Goal: Information Seeking & Learning: Learn about a topic

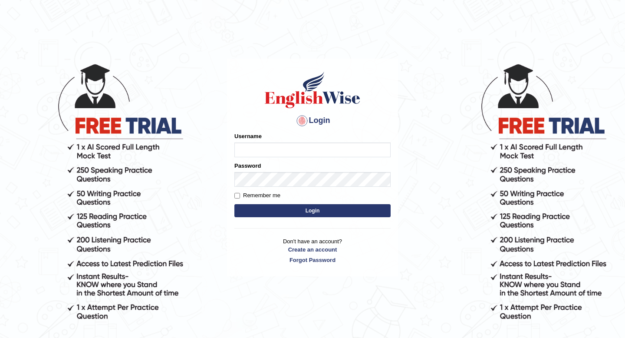
type input "Jazz2315"
click at [254, 206] on button "Login" at bounding box center [312, 210] width 156 height 13
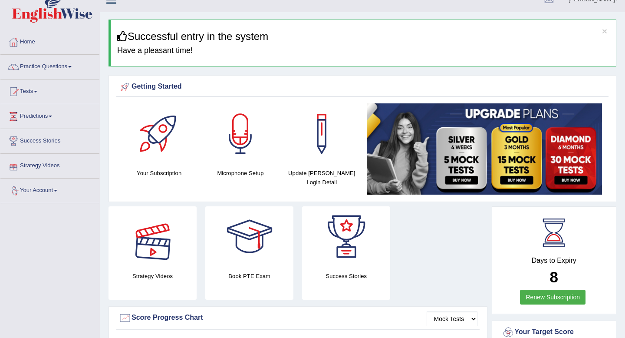
scroll to position [17, 0]
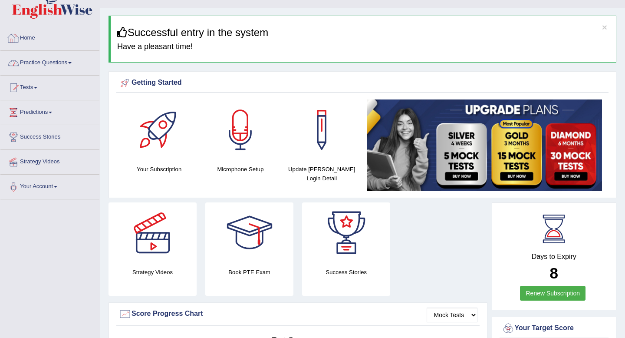
click at [35, 66] on link "Practice Questions" at bounding box center [49, 62] width 99 height 22
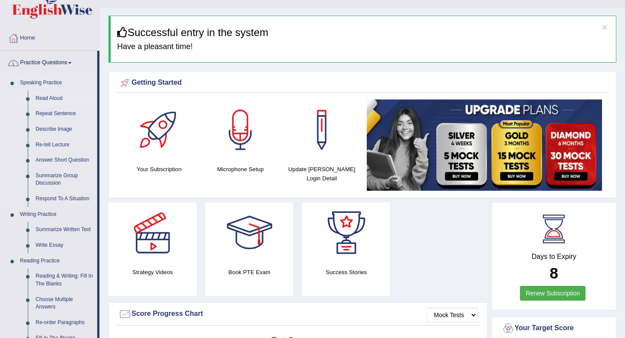
click at [42, 103] on link "Read Aloud" at bounding box center [65, 99] width 66 height 16
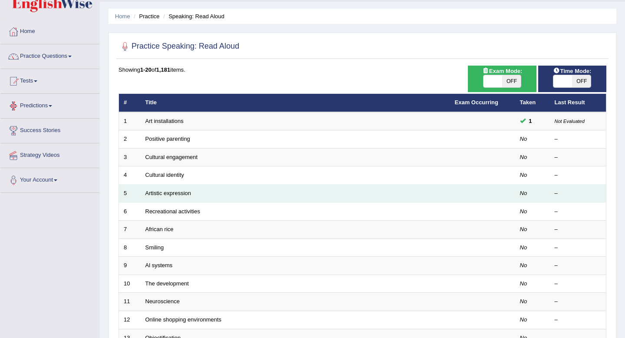
scroll to position [24, 0]
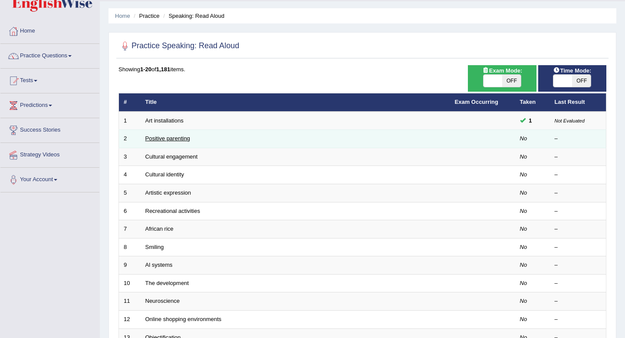
click at [163, 138] on link "Positive parenting" at bounding box center [167, 138] width 45 height 7
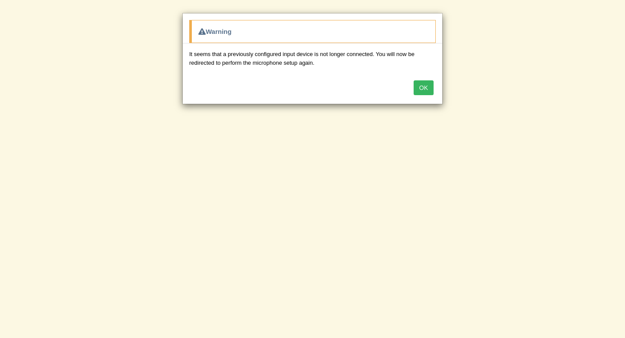
click at [430, 87] on button "OK" at bounding box center [424, 87] width 20 height 15
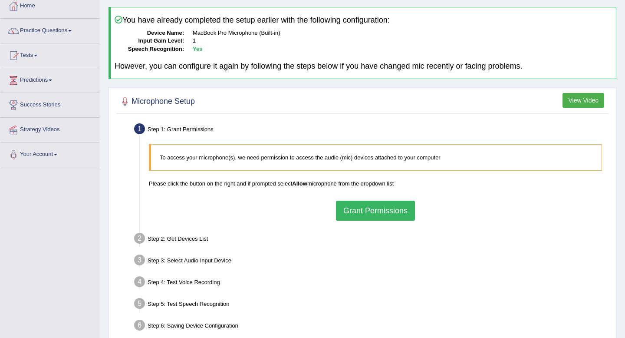
scroll to position [43, 0]
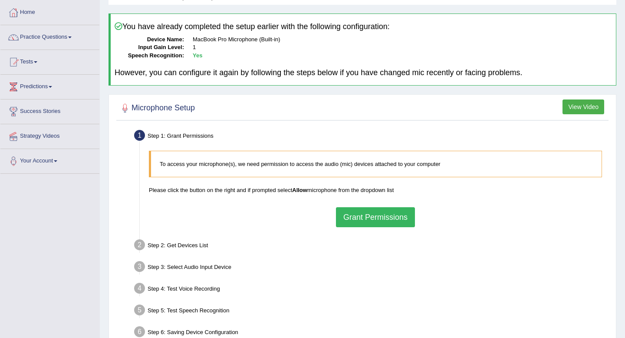
click at [367, 219] on button "Grant Permissions" at bounding box center [375, 217] width 79 height 20
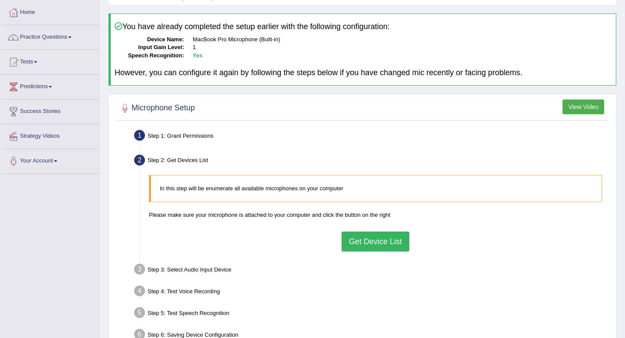
click at [368, 243] on button "Get Device List" at bounding box center [376, 241] width 68 height 20
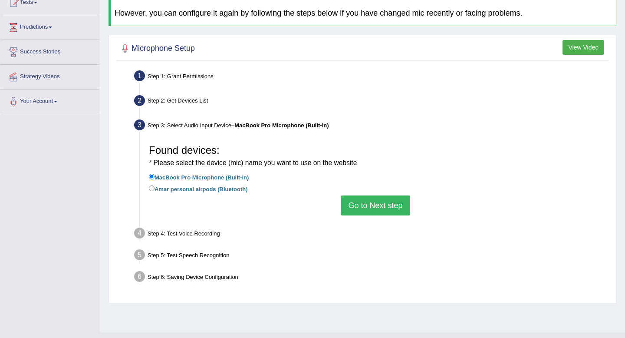
scroll to position [105, 0]
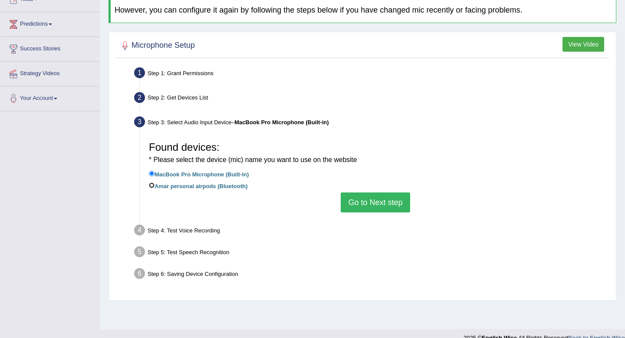
click at [154, 183] on input "Amar personal airpods (Bluetooth)" at bounding box center [152, 185] width 6 height 6
radio input "true"
click at [380, 198] on button "Go to Next step" at bounding box center [375, 202] width 69 height 20
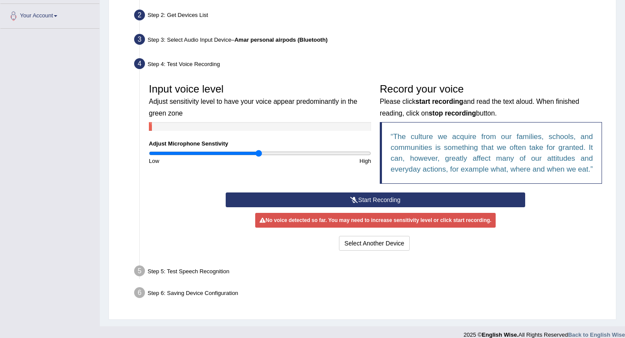
scroll to position [188, 0]
click at [386, 207] on button "Start Recording" at bounding box center [375, 199] width 299 height 15
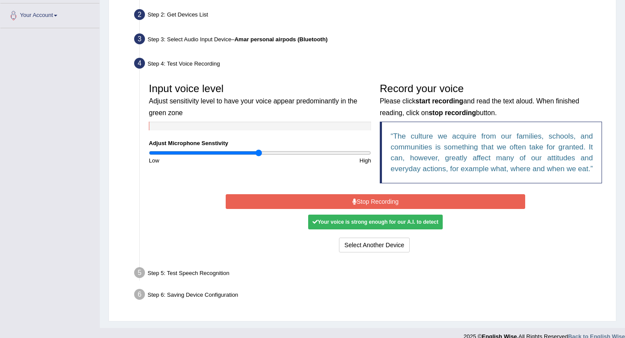
click at [394, 209] on button "Stop Recording" at bounding box center [375, 201] width 299 height 15
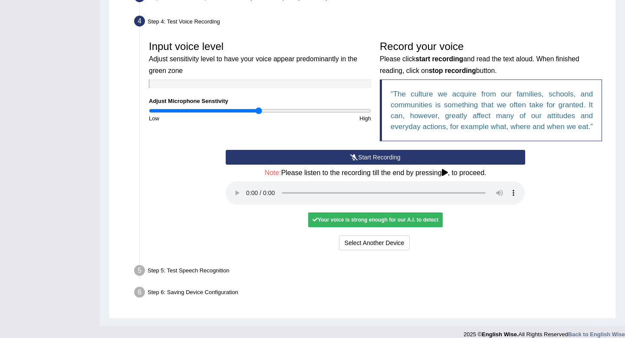
scroll to position [250, 0]
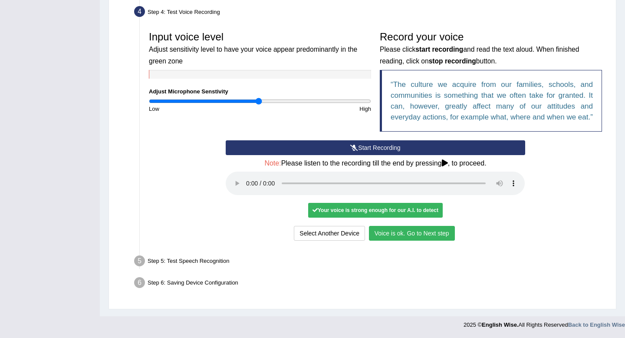
click at [410, 237] on button "Voice is ok. Go to Next step" at bounding box center [412, 233] width 86 height 15
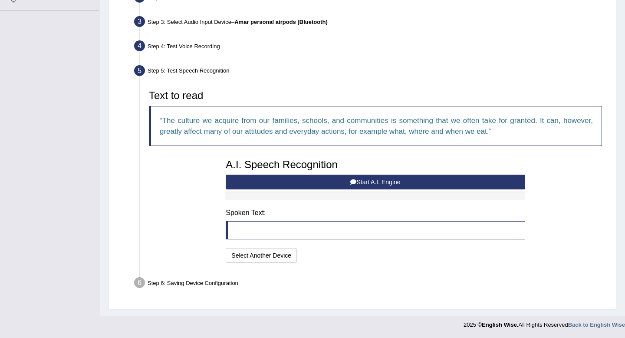
scroll to position [205, 0]
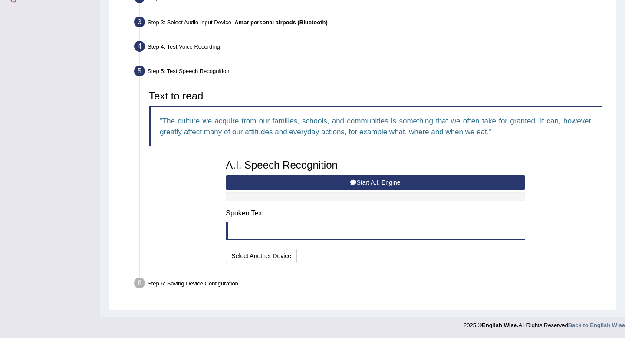
click at [307, 184] on button "Start A.I. Engine" at bounding box center [375, 182] width 299 height 15
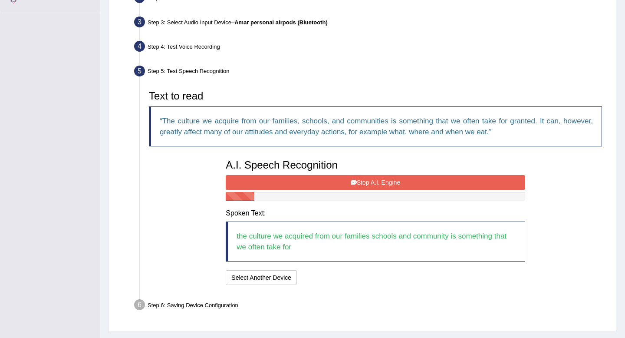
scroll to position [227, 0]
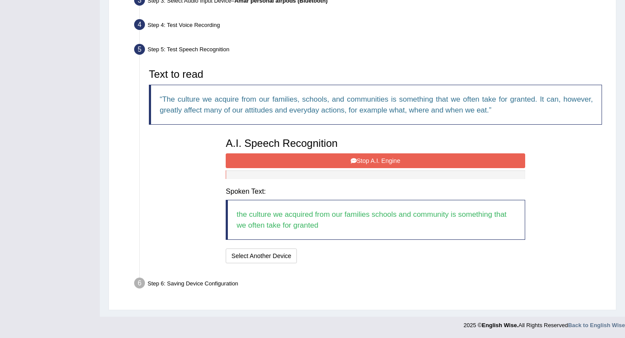
click at [344, 161] on button "Stop A.I. Engine" at bounding box center [375, 160] width 299 height 15
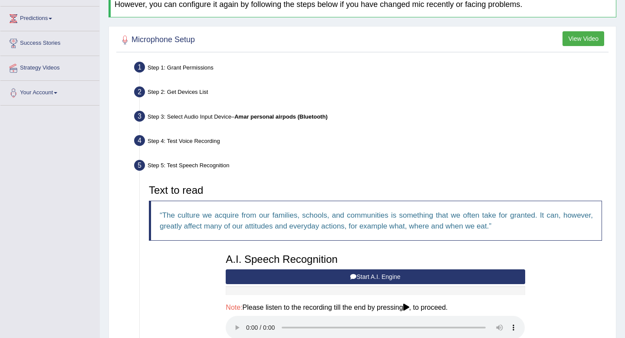
scroll to position [269, 0]
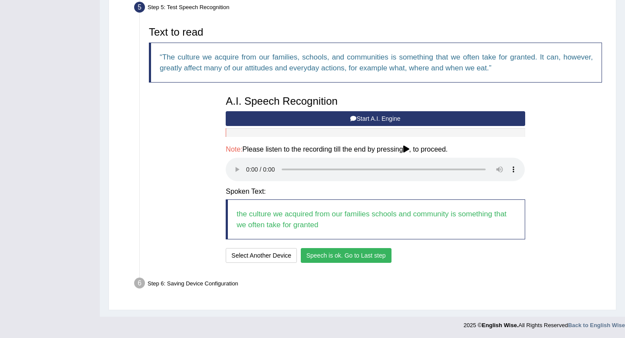
click at [376, 249] on button "Speech is ok. Go to Last step" at bounding box center [346, 255] width 91 height 15
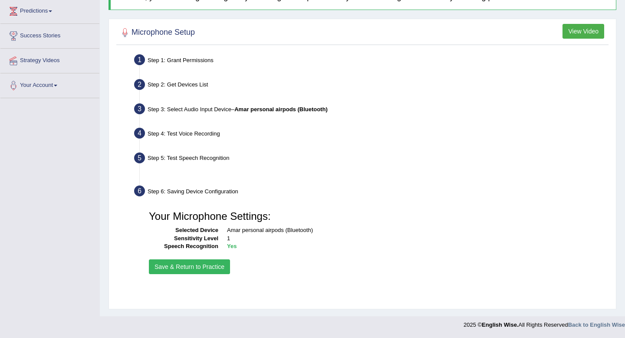
scroll to position [118, 0]
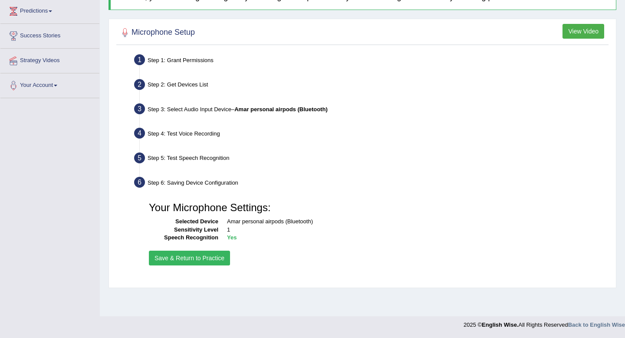
click at [214, 260] on button "Save & Return to Practice" at bounding box center [189, 257] width 81 height 15
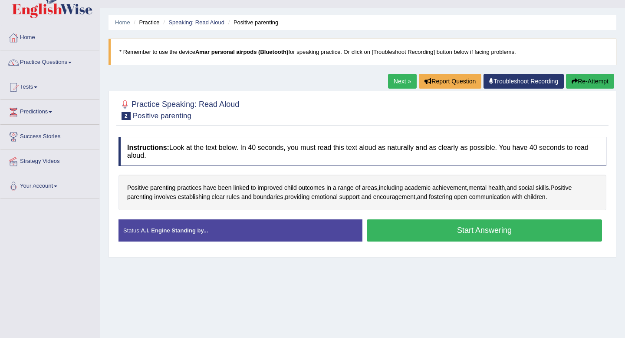
scroll to position [18, 0]
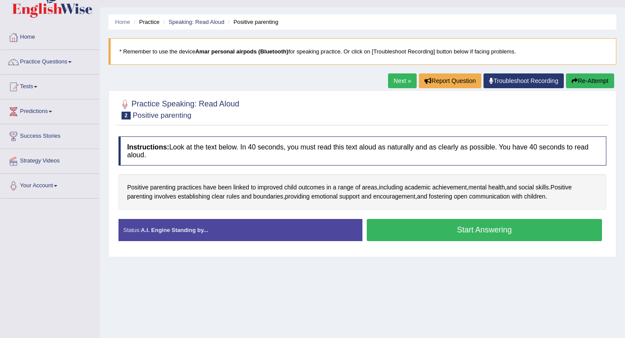
click at [452, 237] on button "Start Answering" at bounding box center [484, 230] width 235 height 22
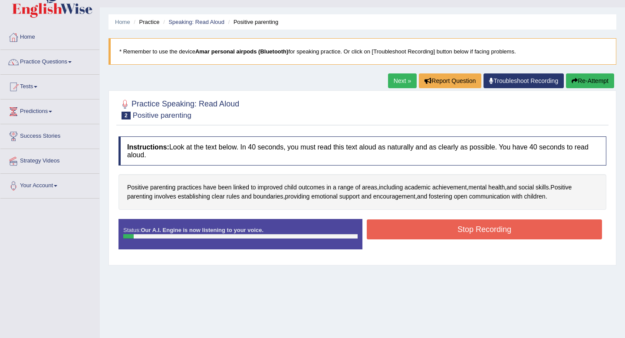
click at [452, 237] on button "Stop Recording" at bounding box center [484, 229] width 235 height 20
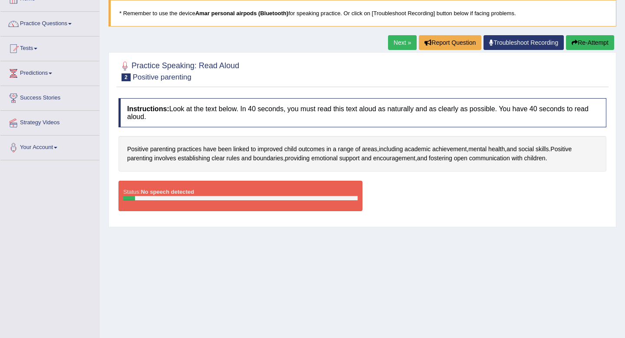
scroll to position [54, 0]
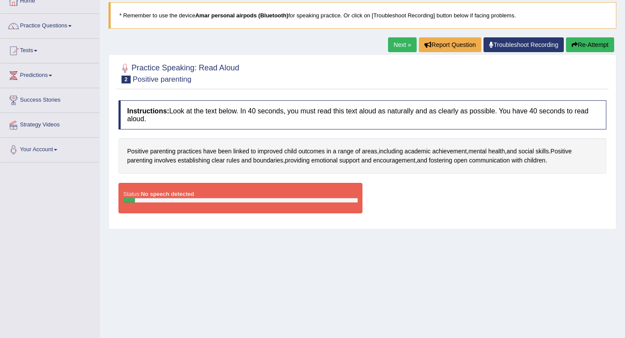
click at [604, 41] on button "Re-Attempt" at bounding box center [590, 44] width 48 height 15
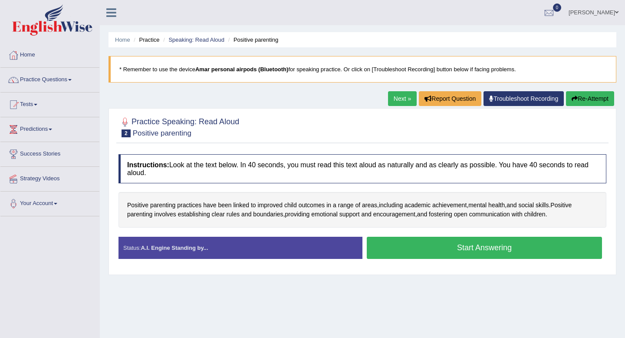
click at [438, 240] on button "Start Answering" at bounding box center [484, 248] width 235 height 22
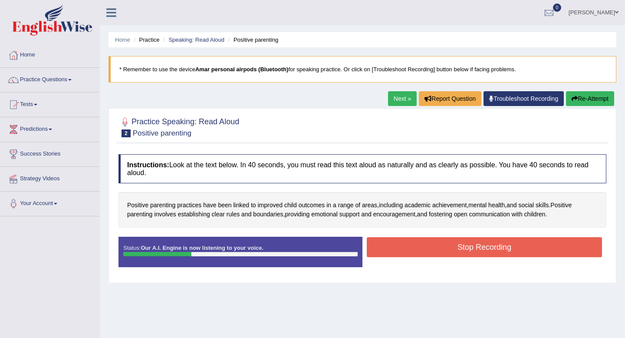
click at [451, 248] on button "Stop Recording" at bounding box center [484, 247] width 235 height 20
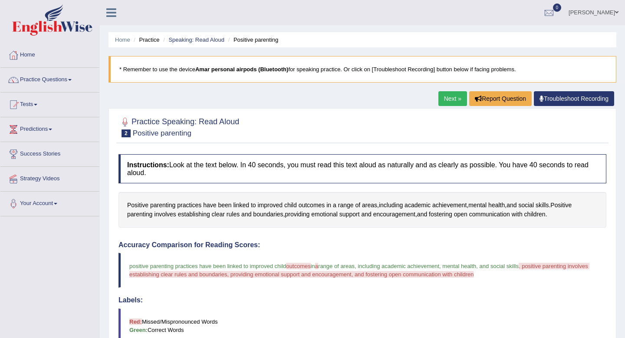
click at [453, 95] on link "Next »" at bounding box center [452, 98] width 29 height 15
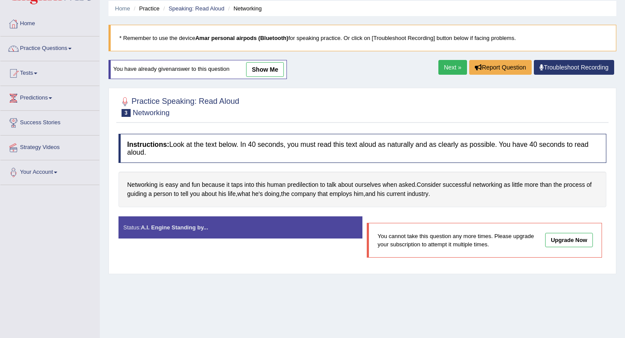
scroll to position [29, 0]
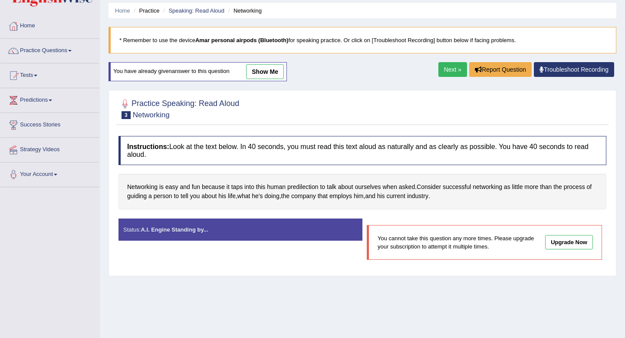
click at [448, 68] on link "Next »" at bounding box center [452, 69] width 29 height 15
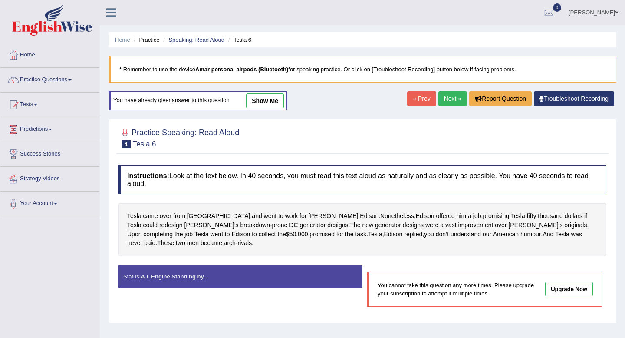
click at [448, 68] on blockquote "* Remember to use the device Amar personal airpods (Bluetooth) for speaking pra…" at bounding box center [363, 69] width 508 height 26
click at [451, 99] on link "Next »" at bounding box center [452, 98] width 29 height 15
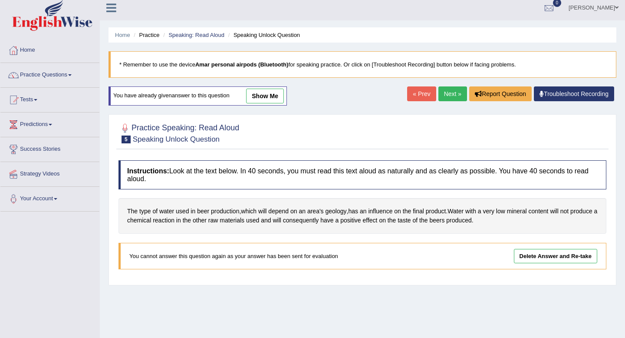
scroll to position [6, 0]
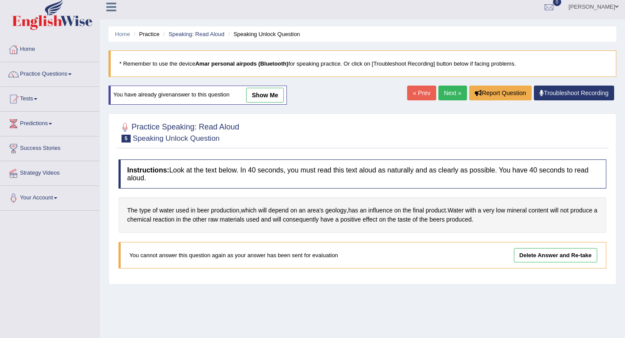
click at [125, 140] on span "5" at bounding box center [126, 139] width 9 height 8
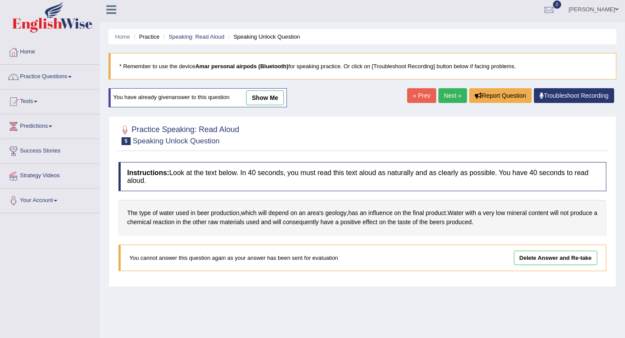
scroll to position [0, 0]
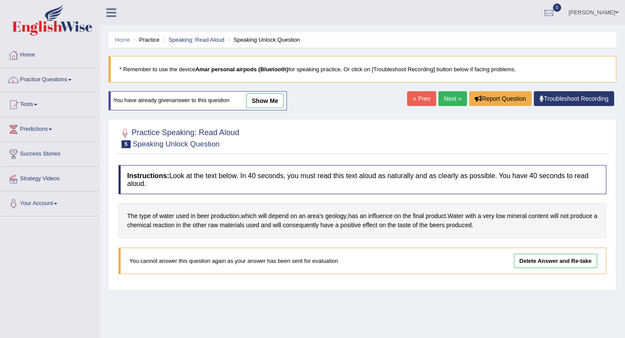
click at [445, 95] on link "Next »" at bounding box center [452, 98] width 29 height 15
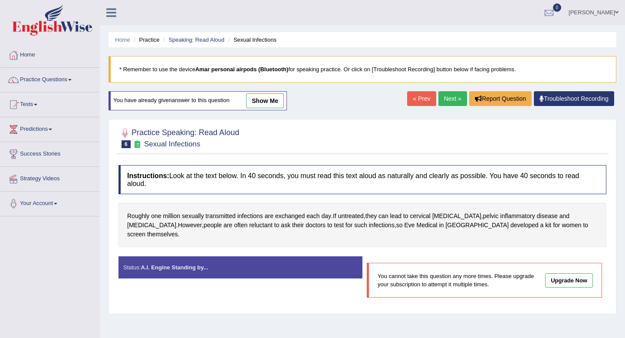
click at [455, 100] on link "Next »" at bounding box center [452, 98] width 29 height 15
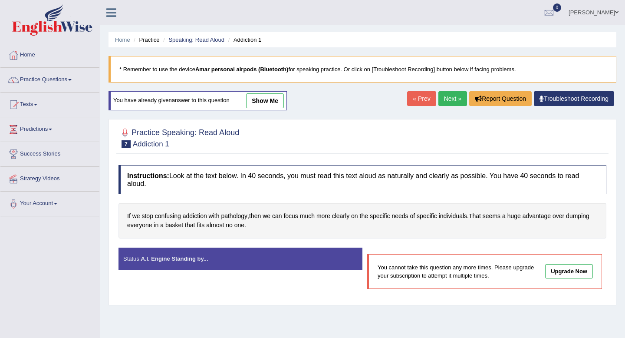
click at [455, 96] on link "Next »" at bounding box center [452, 98] width 29 height 15
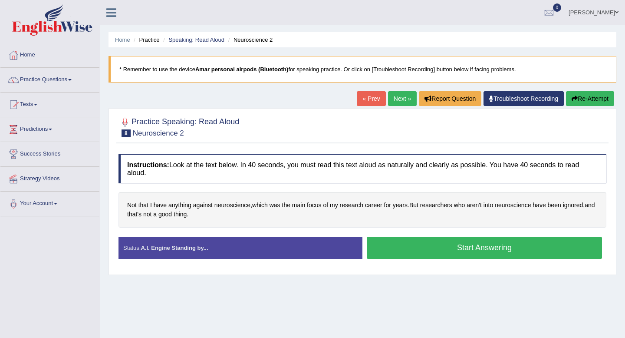
click at [465, 254] on button "Start Answering" at bounding box center [484, 248] width 235 height 22
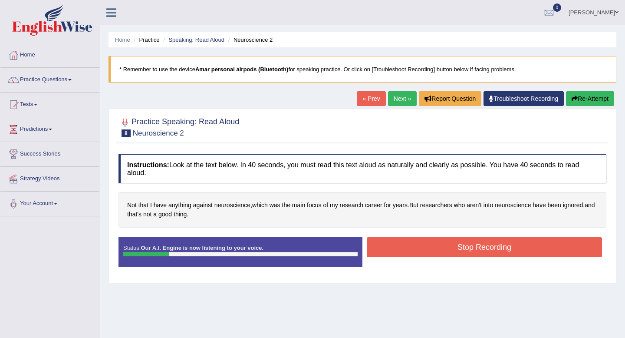
click at [465, 254] on button "Stop Recording" at bounding box center [484, 247] width 235 height 20
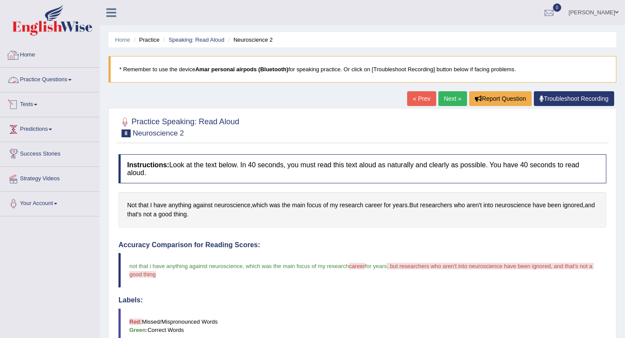
click at [40, 82] on link "Practice Questions" at bounding box center [49, 79] width 99 height 22
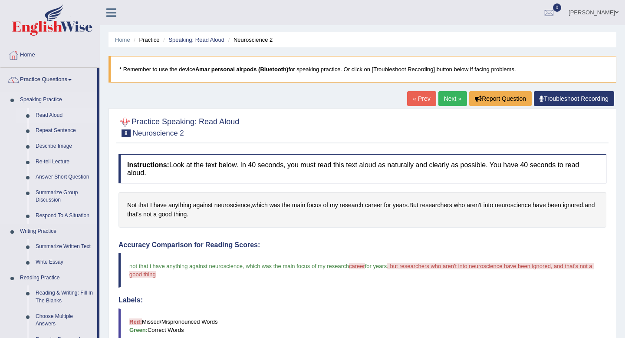
click at [53, 114] on link "Read Aloud" at bounding box center [65, 116] width 66 height 16
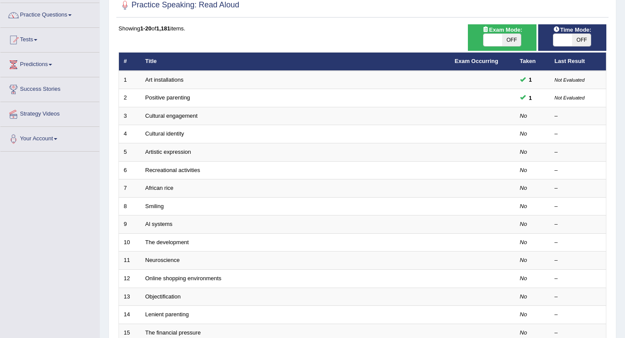
scroll to position [65, 0]
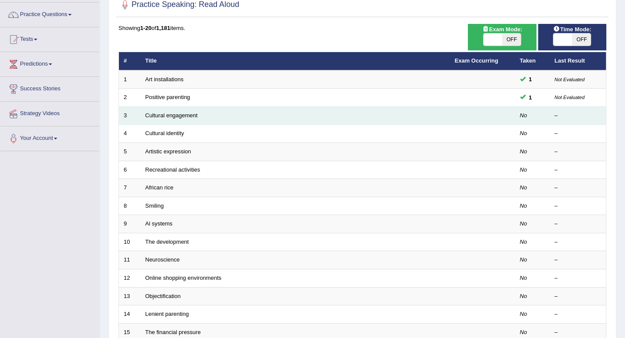
click at [183, 112] on td "Cultural engagement" at bounding box center [296, 115] width 310 height 18
click at [181, 116] on link "Cultural engagement" at bounding box center [171, 115] width 53 height 7
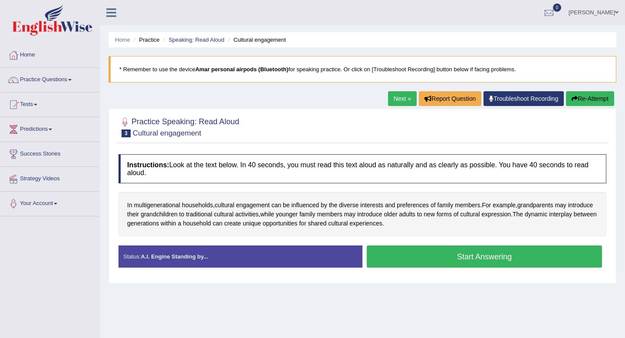
scroll to position [32, 0]
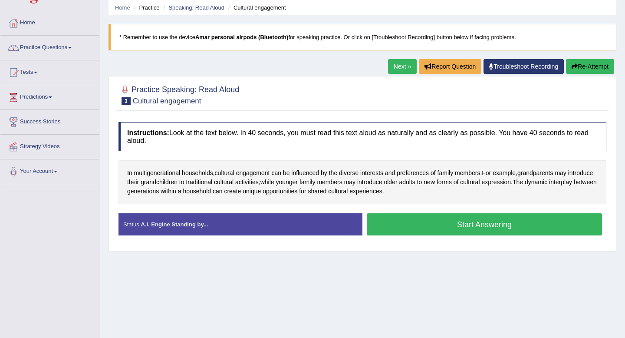
click at [76, 46] on link "Practice Questions" at bounding box center [49, 47] width 99 height 22
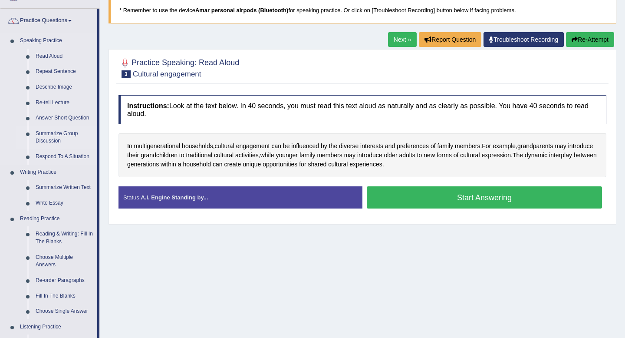
scroll to position [58, 0]
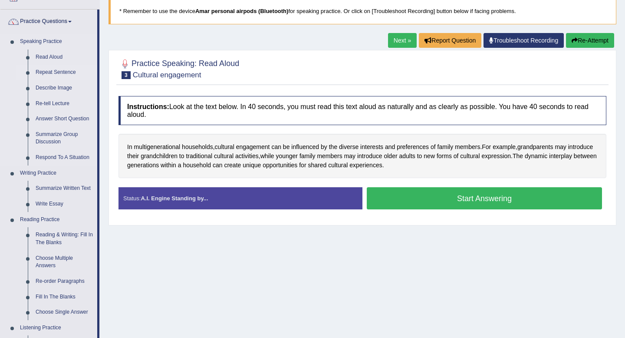
click at [65, 72] on link "Repeat Sentence" at bounding box center [65, 73] width 66 height 16
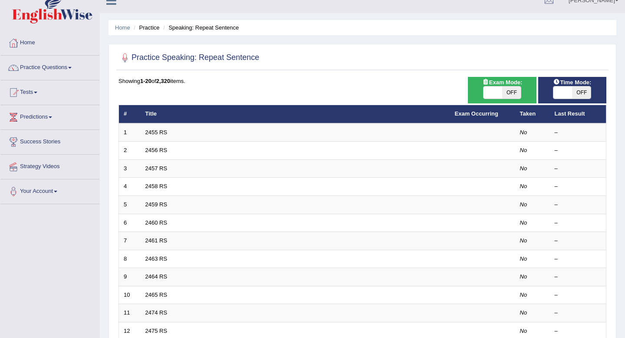
scroll to position [14, 0]
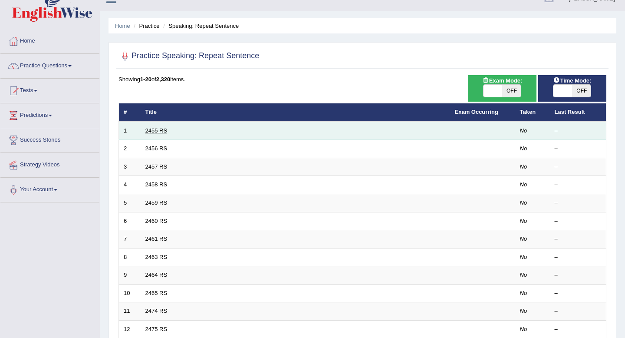
click at [155, 129] on link "2455 RS" at bounding box center [156, 130] width 22 height 7
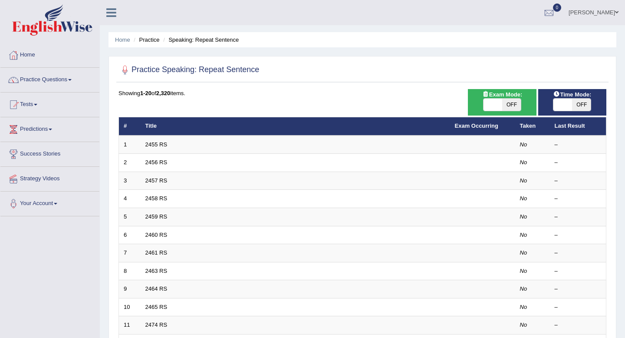
click at [577, 106] on span "OFF" at bounding box center [581, 105] width 19 height 12
checkbox input "true"
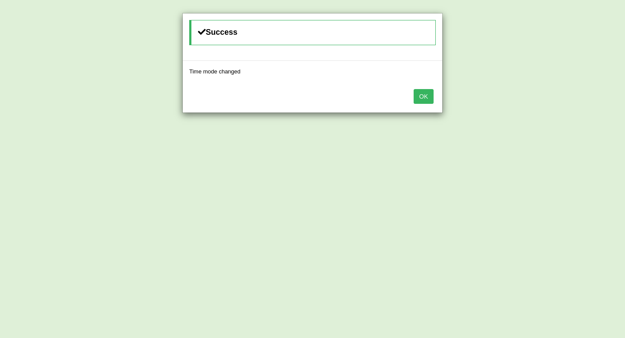
click at [432, 99] on button "OK" at bounding box center [424, 96] width 20 height 15
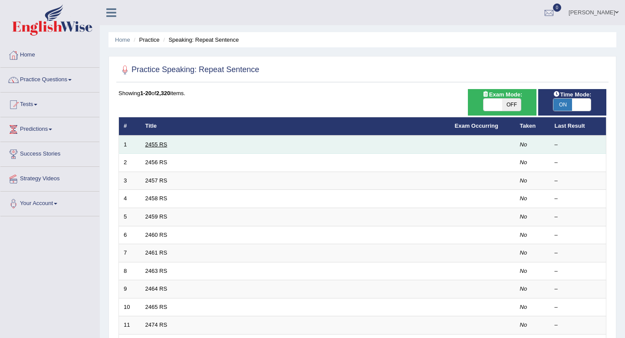
click at [146, 142] on link "2455 RS" at bounding box center [156, 144] width 22 height 7
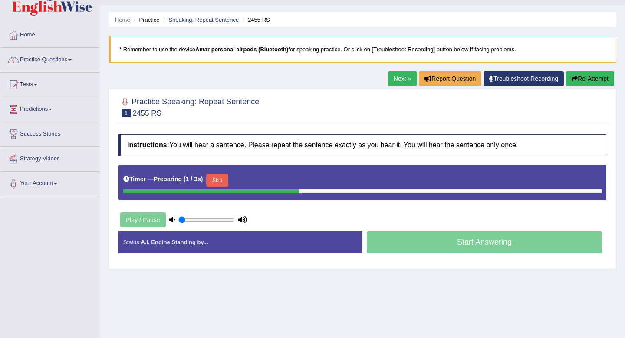
scroll to position [21, 0]
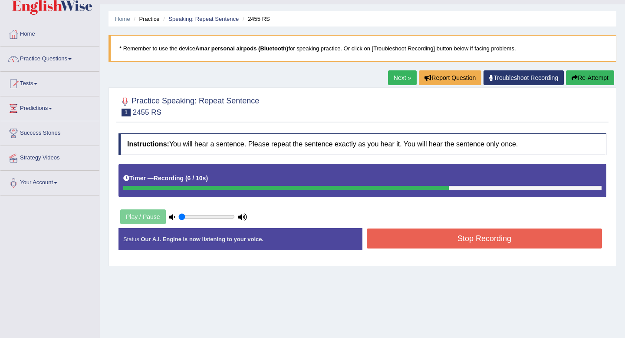
click at [390, 239] on button "Stop Recording" at bounding box center [484, 238] width 235 height 20
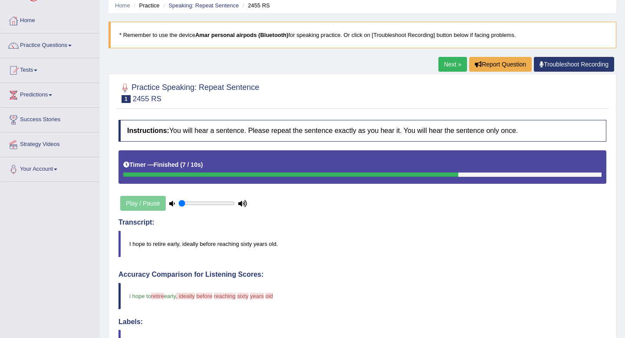
scroll to position [0, 0]
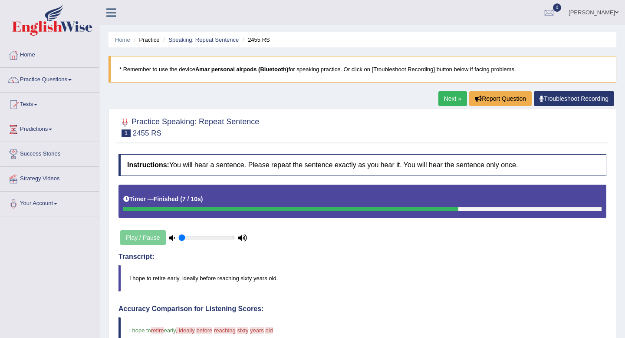
click at [452, 97] on link "Next »" at bounding box center [452, 98] width 29 height 15
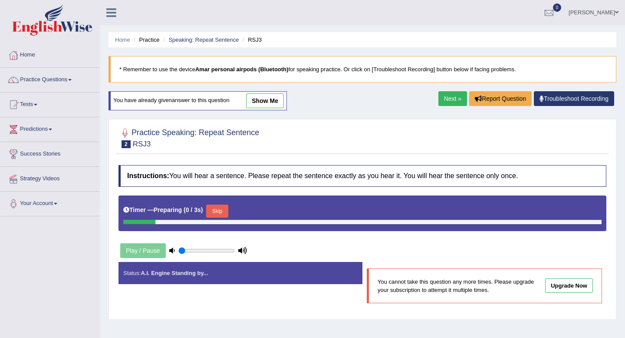
scroll to position [51, 0]
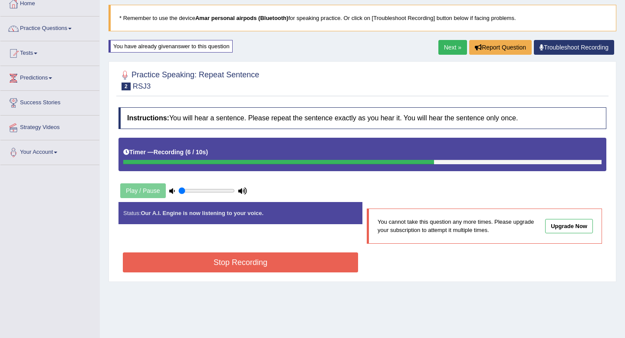
click at [212, 259] on button "Stop Recording" at bounding box center [240, 262] width 235 height 20
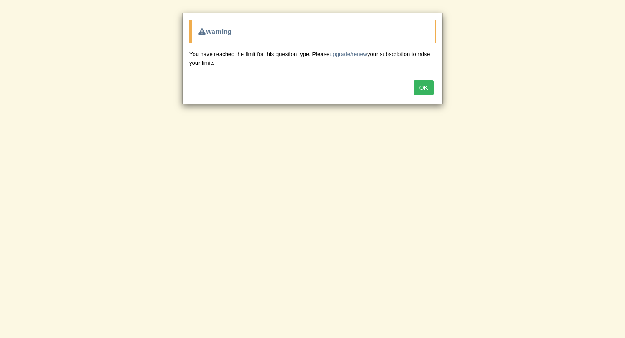
scroll to position [118, 0]
click at [423, 86] on button "OK" at bounding box center [424, 87] width 20 height 15
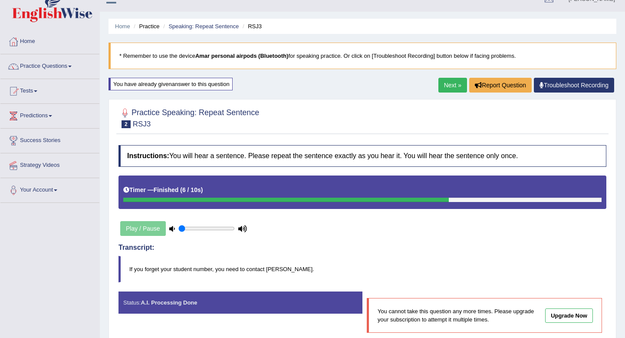
scroll to position [0, 0]
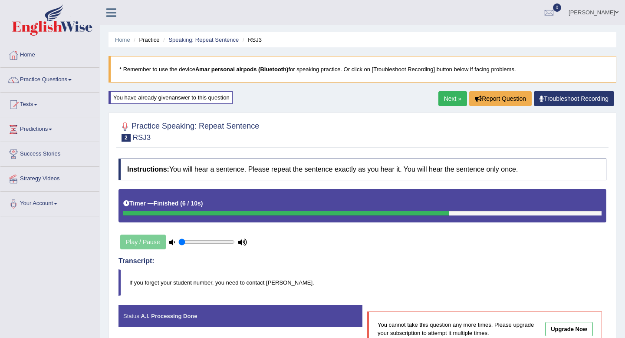
click at [455, 97] on link "Next »" at bounding box center [452, 98] width 29 height 15
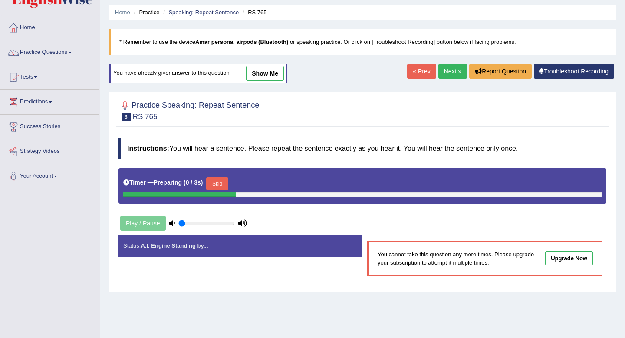
scroll to position [36, 0]
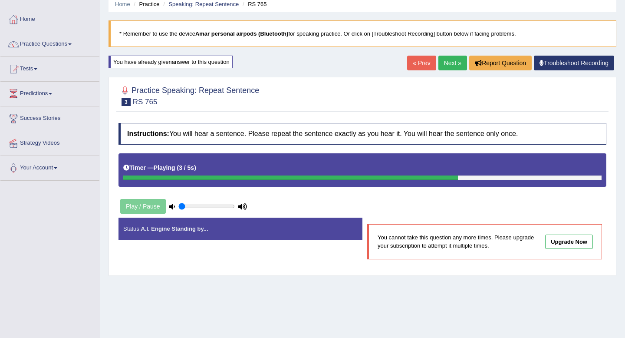
click at [448, 66] on link "Next »" at bounding box center [452, 63] width 29 height 15
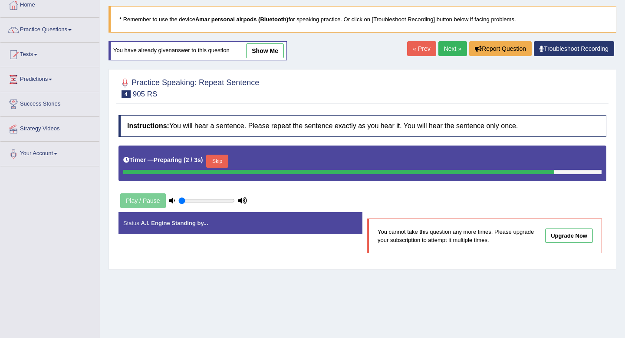
scroll to position [48, 0]
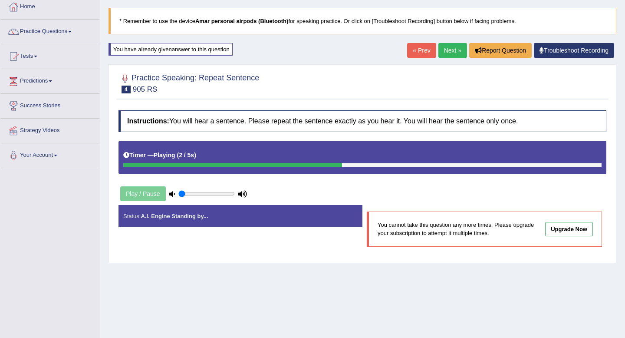
click at [452, 54] on link "Next »" at bounding box center [452, 50] width 29 height 15
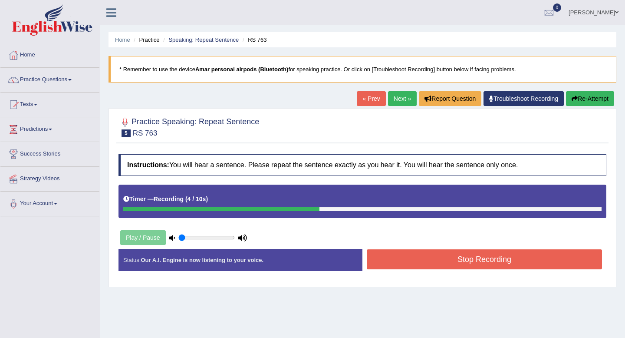
click at [428, 255] on button "Stop Recording" at bounding box center [484, 259] width 235 height 20
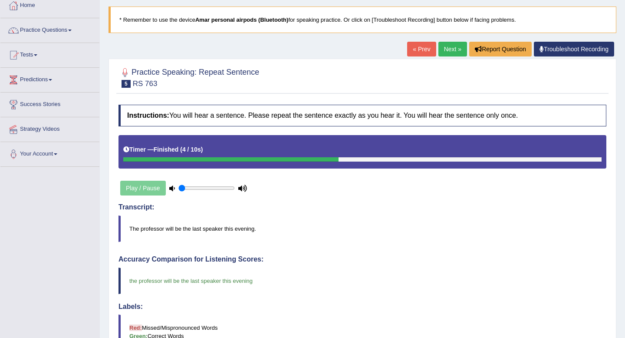
scroll to position [49, 0]
click at [448, 48] on link "Next »" at bounding box center [452, 49] width 29 height 15
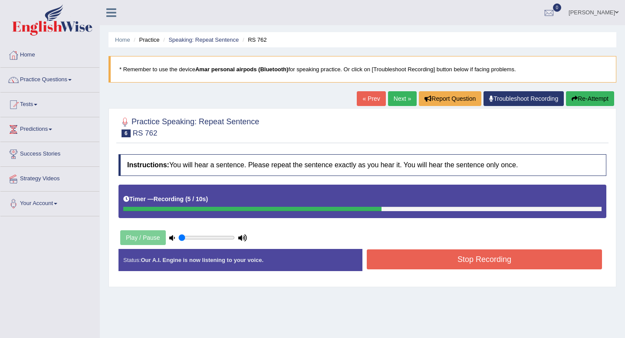
click at [422, 257] on button "Stop Recording" at bounding box center [484, 259] width 235 height 20
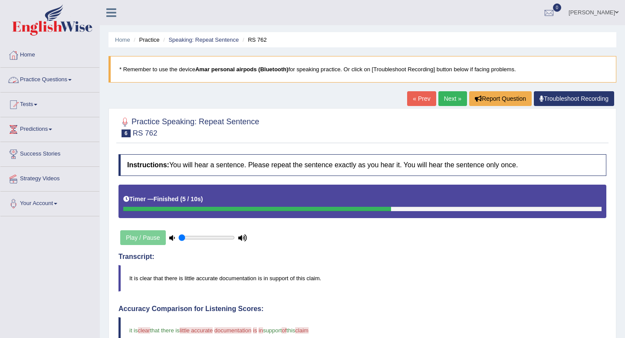
click at [73, 76] on link "Practice Questions" at bounding box center [49, 79] width 99 height 22
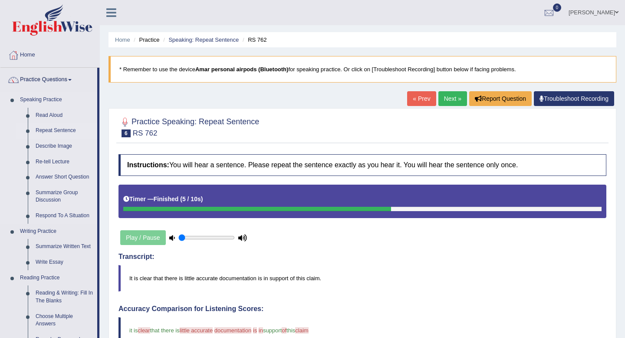
click at [53, 129] on link "Repeat Sentence" at bounding box center [65, 131] width 66 height 16
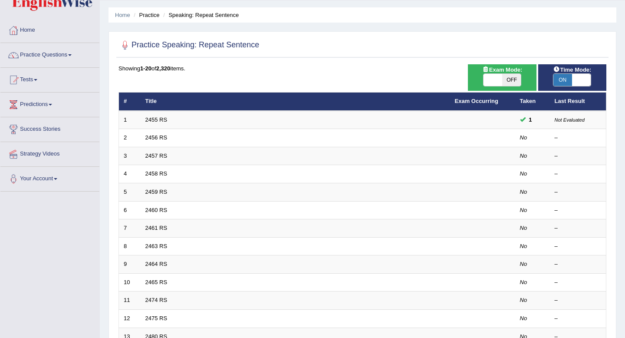
scroll to position [26, 0]
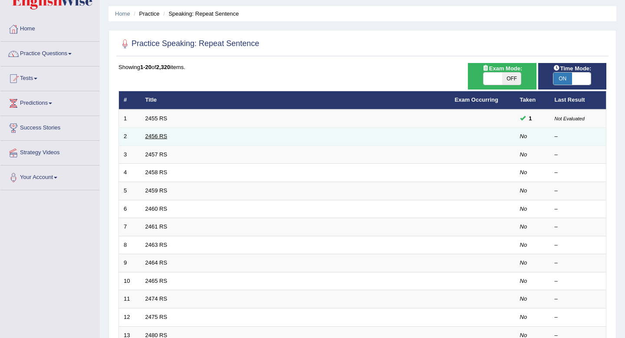
click at [153, 133] on link "2456 RS" at bounding box center [156, 136] width 22 height 7
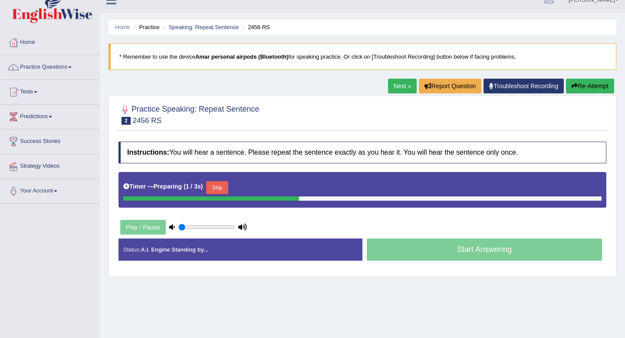
scroll to position [13, 0]
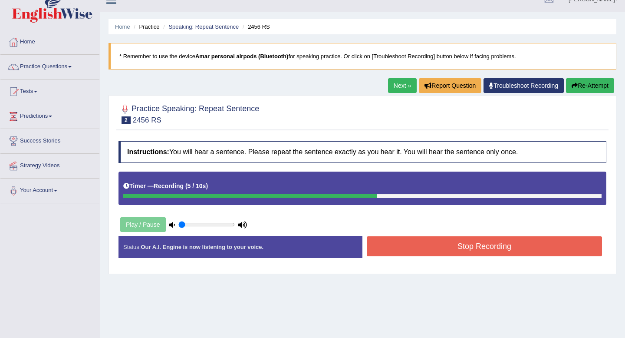
click at [408, 247] on button "Stop Recording" at bounding box center [484, 246] width 235 height 20
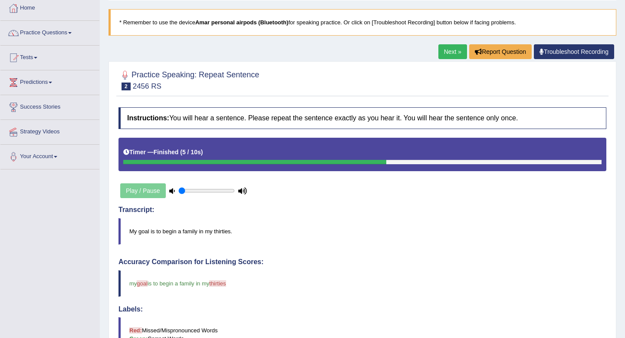
scroll to position [0, 0]
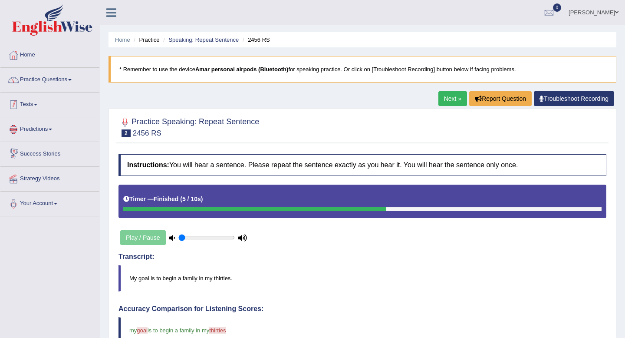
click at [43, 83] on link "Practice Questions" at bounding box center [49, 79] width 99 height 22
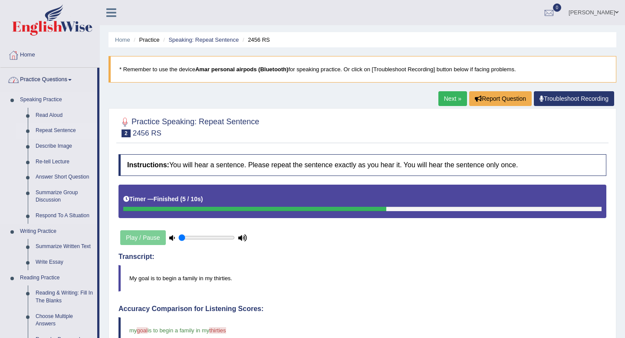
click at [44, 132] on link "Repeat Sentence" at bounding box center [65, 131] width 66 height 16
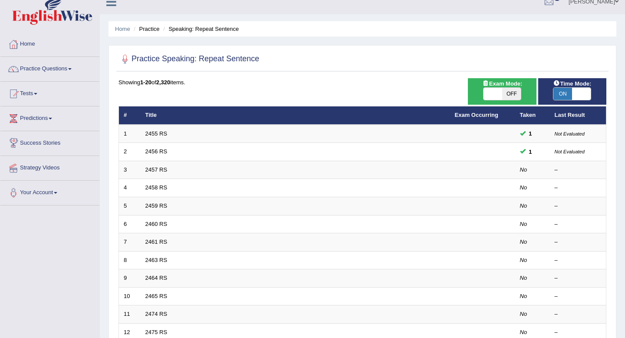
scroll to position [13, 0]
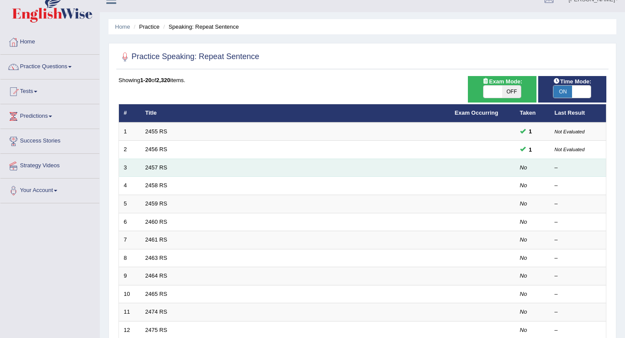
click at [158, 171] on td "2457 RS" at bounding box center [296, 167] width 310 height 18
click at [158, 166] on link "2457 RS" at bounding box center [156, 167] width 22 height 7
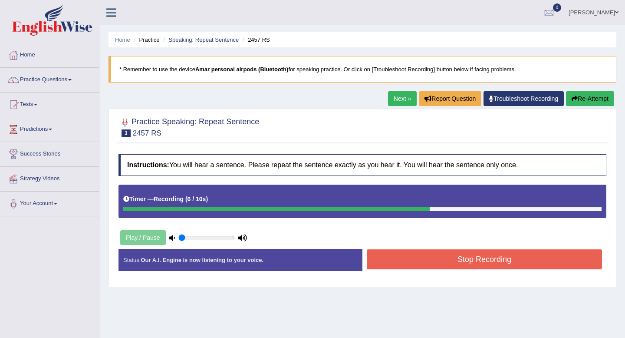
click at [475, 260] on button "Stop Recording" at bounding box center [484, 259] width 235 height 20
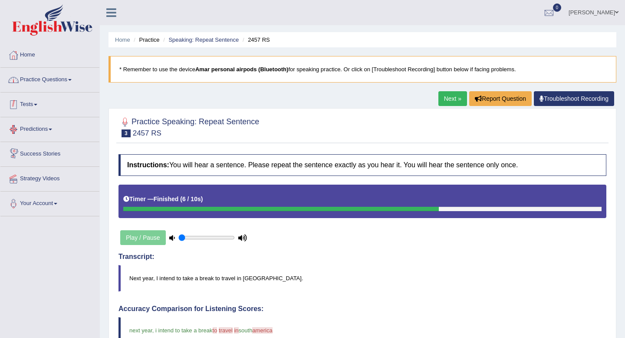
click at [40, 77] on link "Practice Questions" at bounding box center [49, 79] width 99 height 22
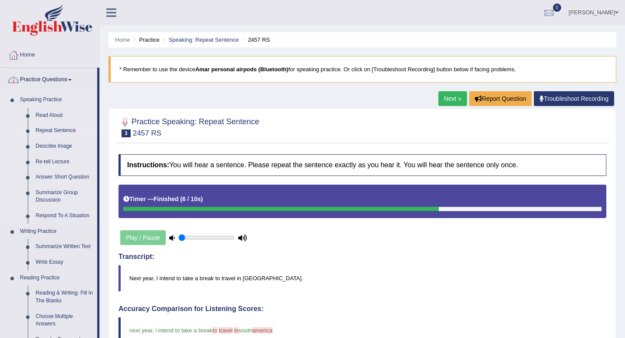
click at [50, 128] on link "Repeat Sentence" at bounding box center [65, 131] width 66 height 16
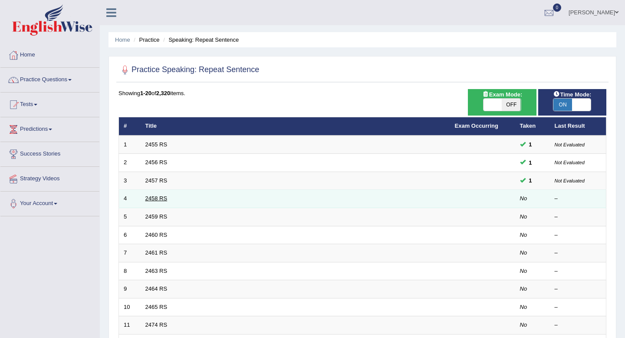
click at [155, 199] on link "2458 RS" at bounding box center [156, 198] width 22 height 7
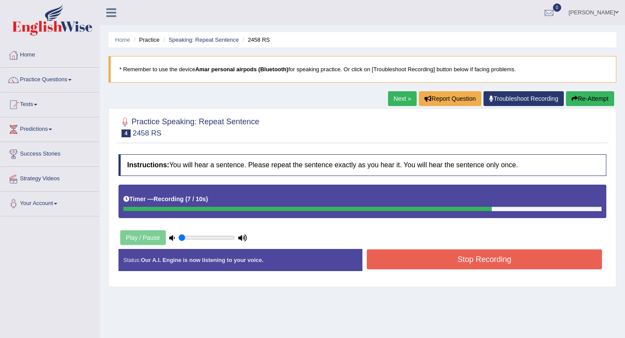
click at [471, 260] on button "Stop Recording" at bounding box center [484, 259] width 235 height 20
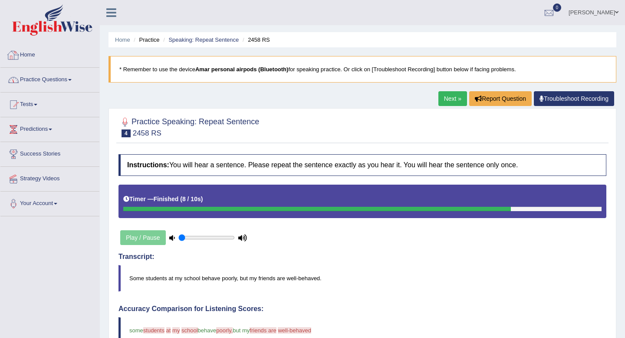
click at [35, 87] on link "Practice Questions" at bounding box center [49, 79] width 99 height 22
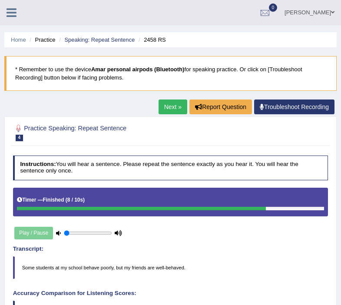
click at [14, 13] on icon at bounding box center [12, 12] width 10 height 11
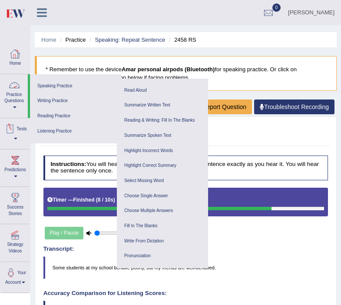
click at [18, 99] on link "Practice Questions" at bounding box center [13, 94] width 27 height 41
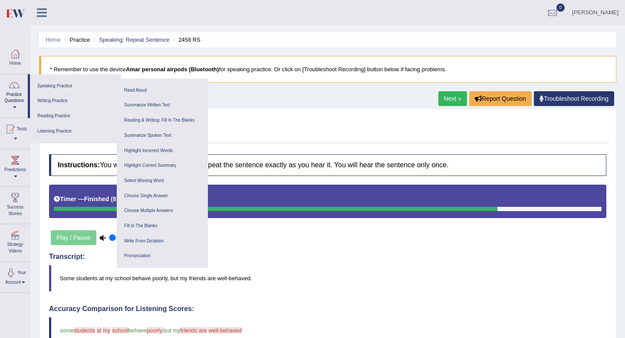
click at [13, 97] on link "Practice Questions" at bounding box center [13, 94] width 27 height 41
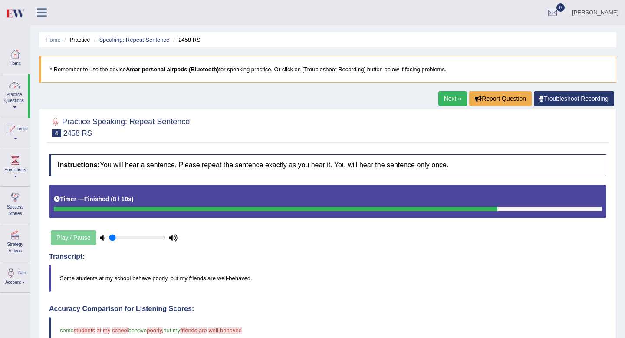
click at [13, 97] on link "Practice Questions" at bounding box center [13, 94] width 27 height 41
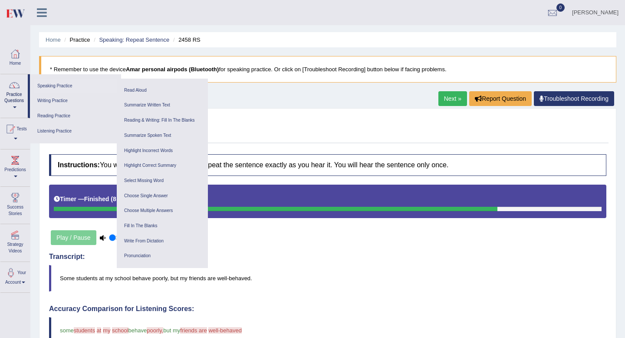
click at [44, 84] on link "Speaking Practice" at bounding box center [75, 86] width 82 height 15
click at [245, 70] on blockquote "* Remember to use the device Amar personal airpods (Bluetooth) for speaking pra…" at bounding box center [327, 69] width 577 height 26
click at [239, 46] on ul "Home Practice Speaking: Repeat Sentence 2458 RS" at bounding box center [327, 39] width 577 height 15
click at [245, 126] on div at bounding box center [327, 126] width 557 height 26
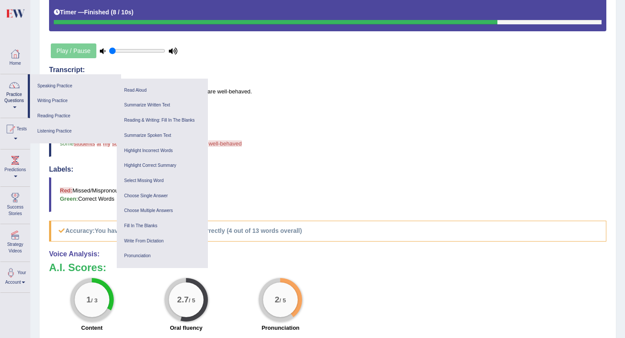
scroll to position [309, 0]
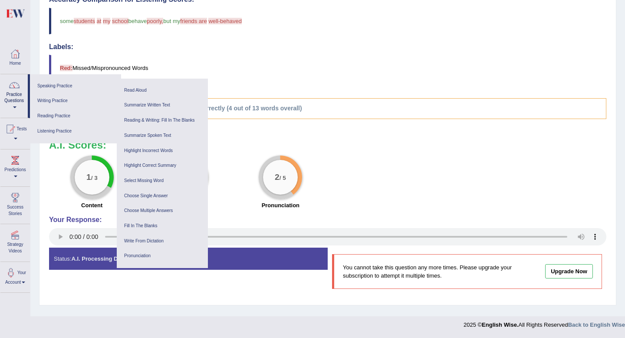
click at [236, 165] on div "2 / 5 Pronunciation" at bounding box center [281, 183] width 94 height 56
click at [202, 81] on ul "Read Aloud Repeat Sentence Describe Image Re-tell Lecture Answer Short Question…" at bounding box center [162, 136] width 91 height 114
click at [47, 83] on link "Speaking Practice" at bounding box center [75, 86] width 82 height 15
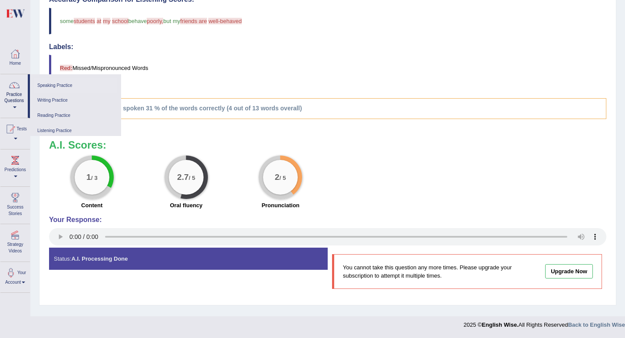
scroll to position [0, 0]
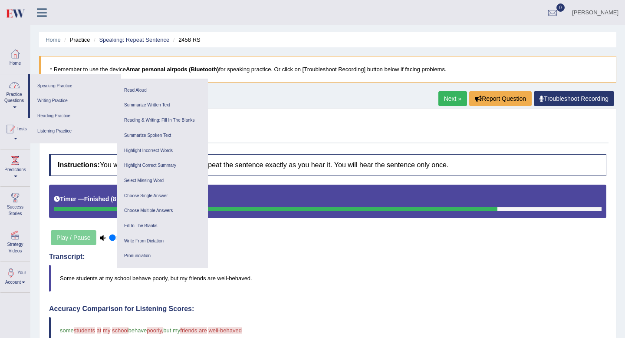
click at [11, 97] on link "Practice Questions" at bounding box center [13, 94] width 27 height 41
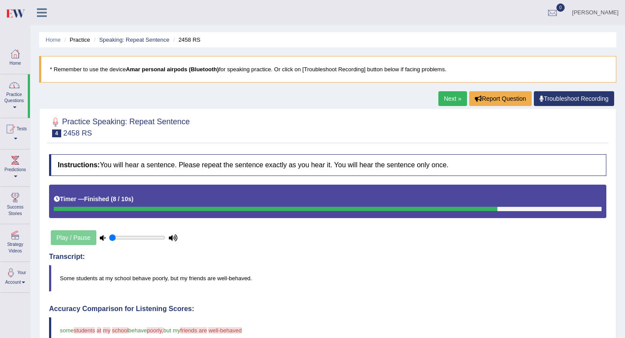
click at [11, 97] on link "Practice Questions" at bounding box center [13, 94] width 27 height 41
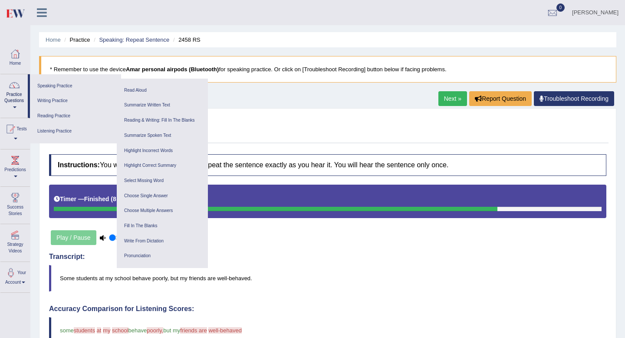
click at [11, 97] on link "Practice Questions" at bounding box center [13, 94] width 27 height 41
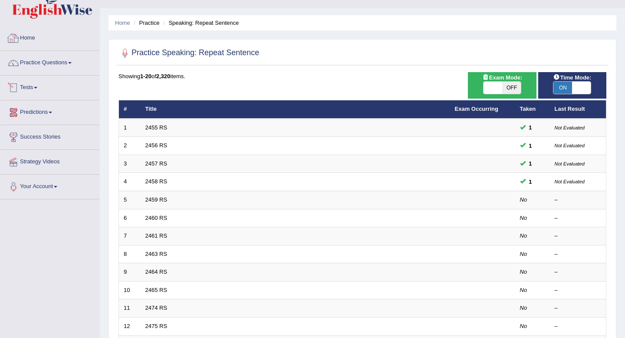
scroll to position [18, 0]
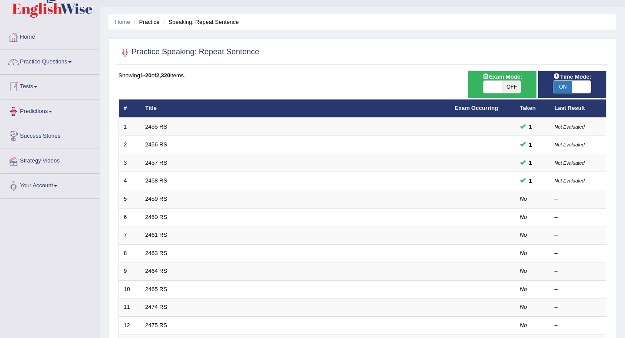
click at [69, 59] on link "Practice Questions" at bounding box center [49, 61] width 99 height 22
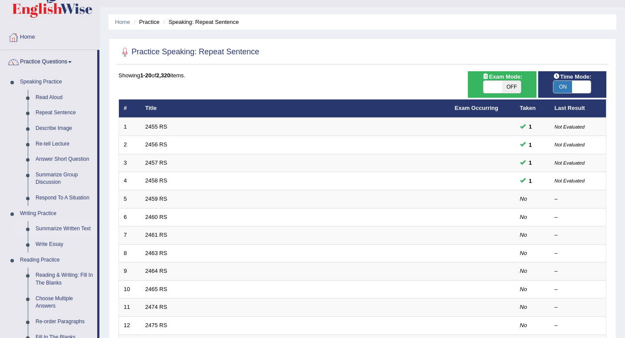
scroll to position [56, 0]
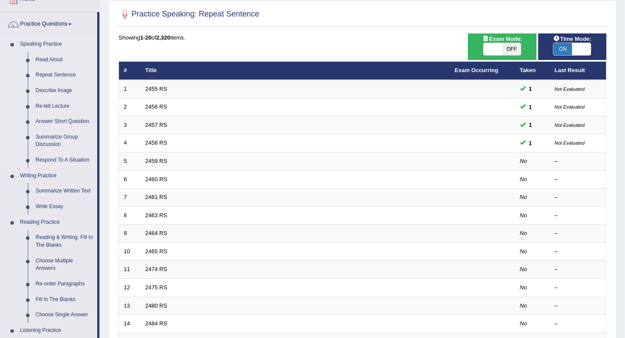
click at [54, 89] on link "Describe Image" at bounding box center [65, 91] width 66 height 16
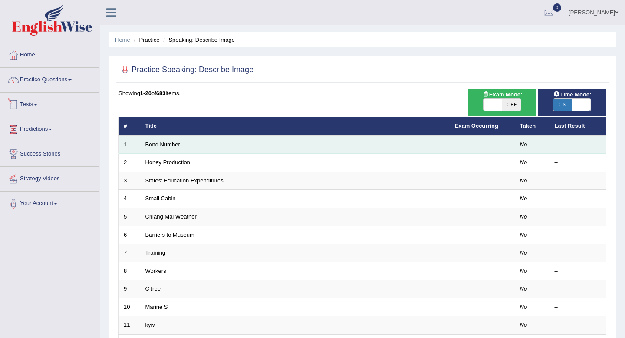
scroll to position [10, 0]
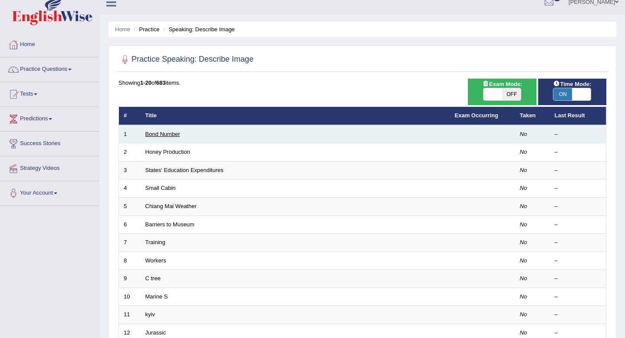
click at [158, 134] on link "Bond Number" at bounding box center [162, 134] width 35 height 7
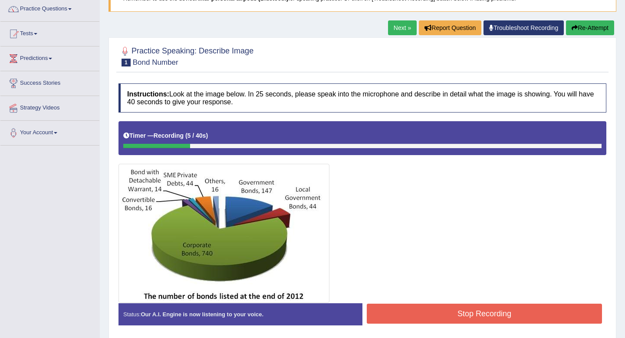
scroll to position [77, 0]
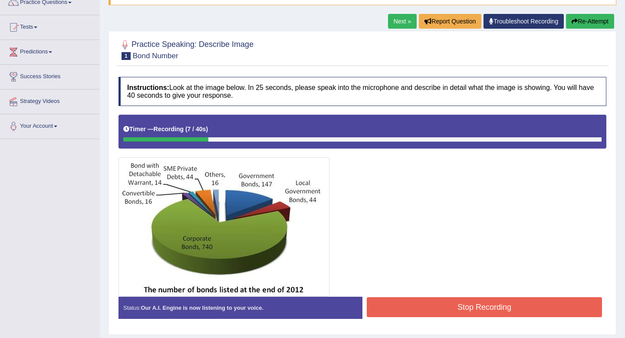
click at [585, 21] on button "Re-Attempt" at bounding box center [590, 21] width 48 height 15
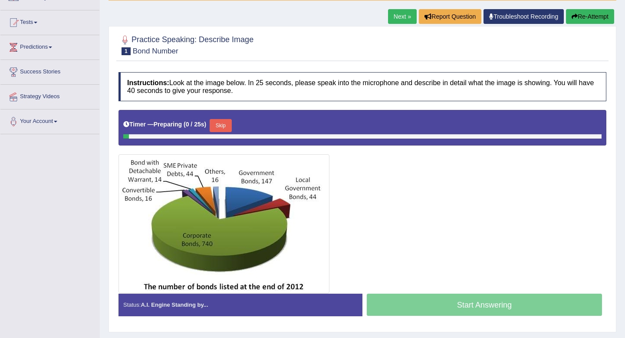
scroll to position [77, 0]
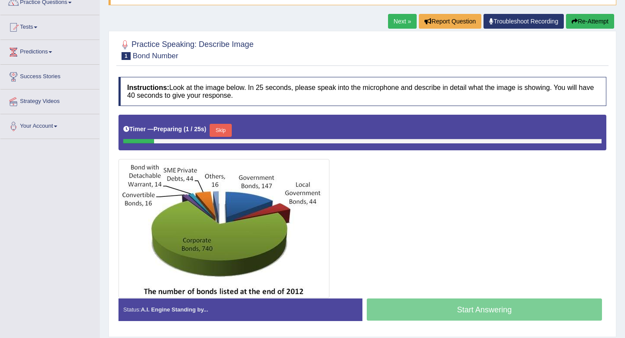
click at [393, 311] on div "Start Answering" at bounding box center [484, 310] width 244 height 24
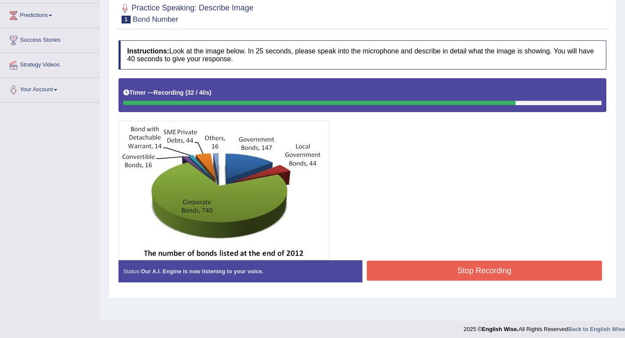
scroll to position [118, 0]
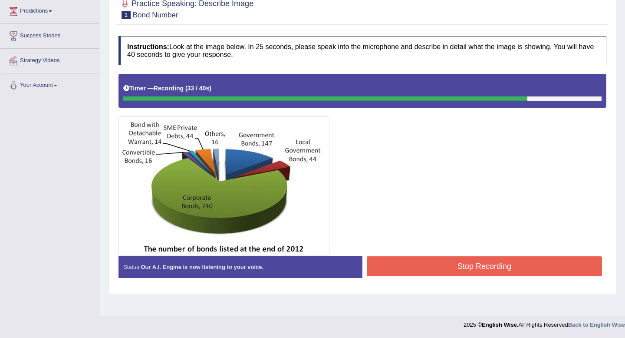
click at [396, 266] on button "Stop Recording" at bounding box center [484, 266] width 235 height 20
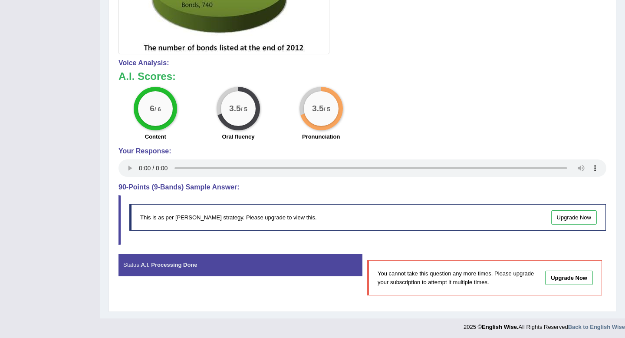
scroll to position [321, 0]
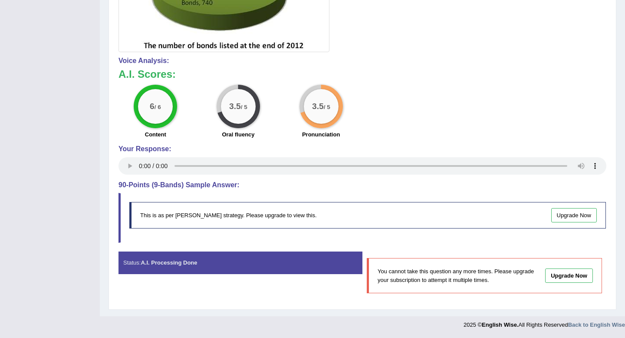
click at [161, 223] on div "This is as per English Wise's strategy. Please upgrade to view this. Upgrade Now" at bounding box center [367, 215] width 477 height 26
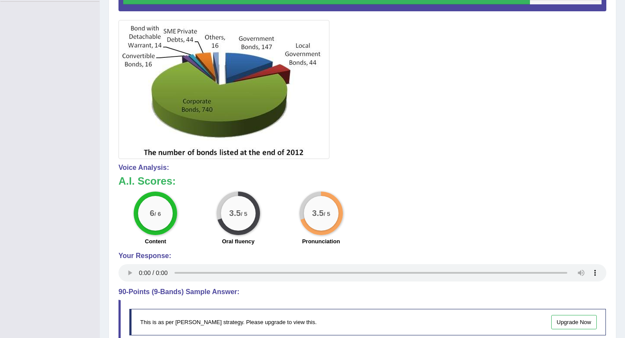
scroll to position [0, 0]
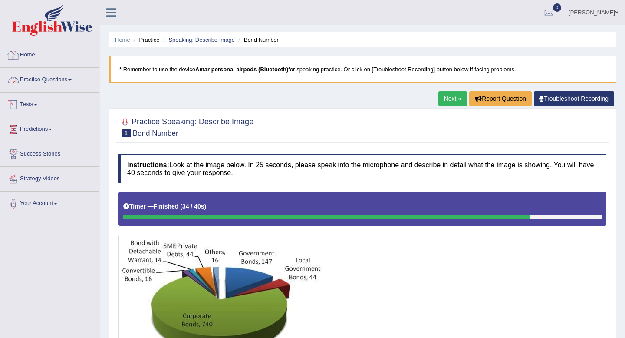
click at [41, 86] on link "Practice Questions" at bounding box center [49, 79] width 99 height 22
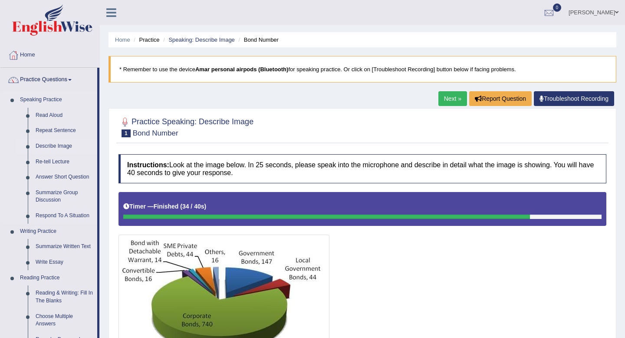
click at [58, 146] on link "Describe Image" at bounding box center [65, 146] width 66 height 16
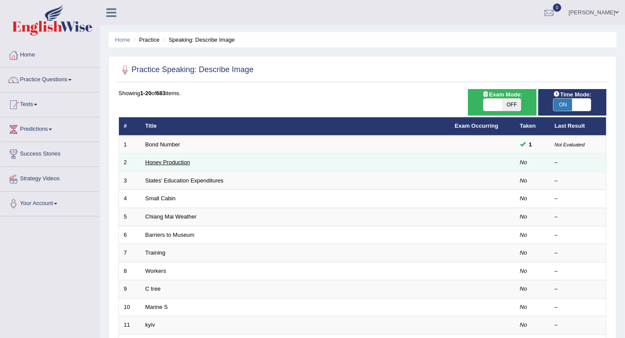
click at [176, 165] on link "Honey Production" at bounding box center [167, 162] width 45 height 7
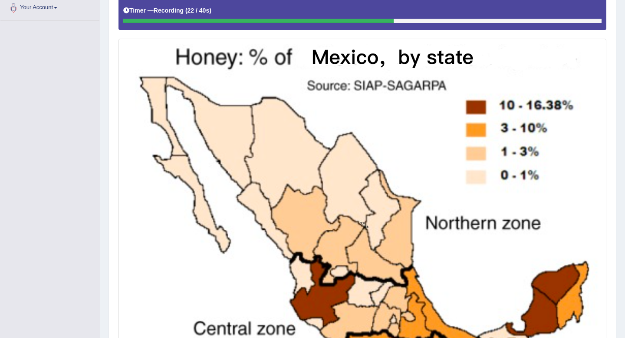
scroll to position [332, 0]
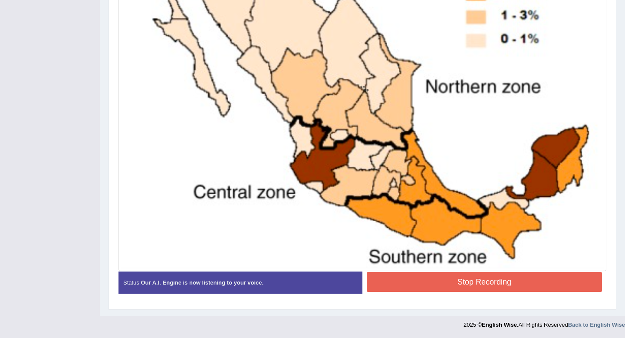
click at [390, 285] on button "Stop Recording" at bounding box center [484, 282] width 235 height 20
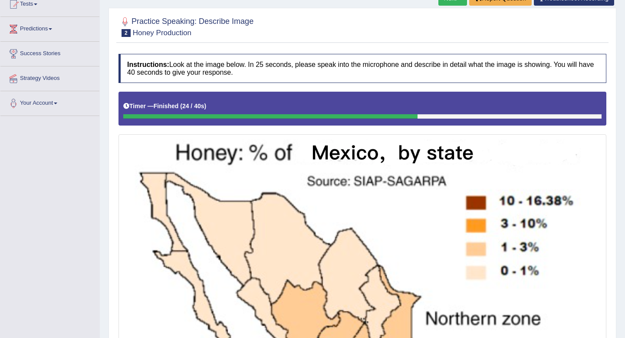
scroll to position [0, 0]
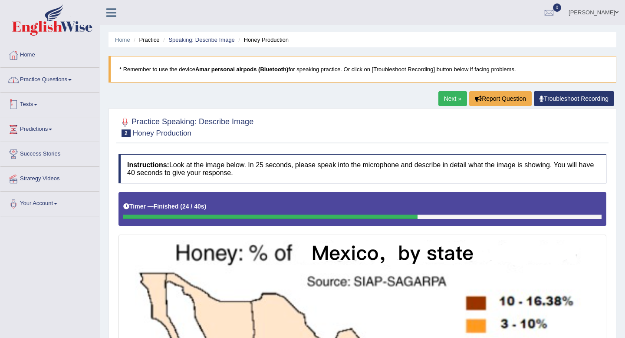
click at [63, 79] on link "Practice Questions" at bounding box center [49, 79] width 99 height 22
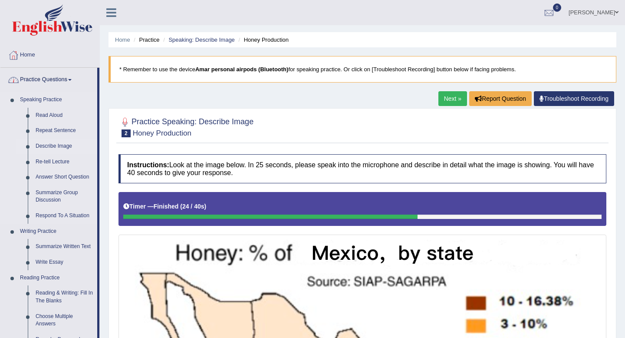
click at [53, 147] on link "Describe Image" at bounding box center [65, 146] width 66 height 16
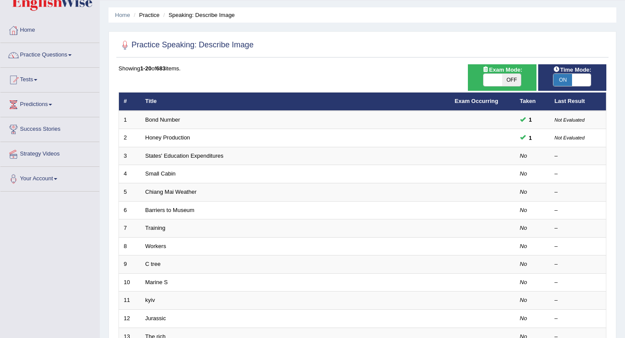
scroll to position [34, 0]
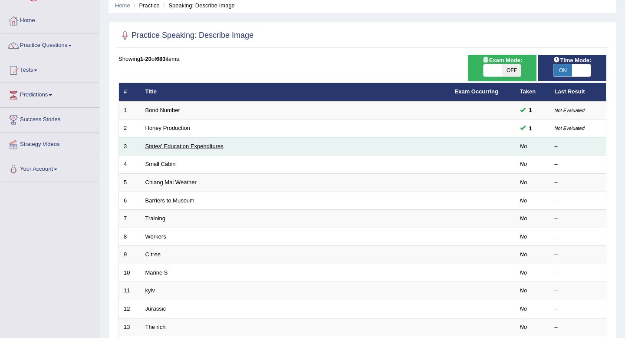
click at [173, 145] on link "States' Education Expenditures" at bounding box center [184, 146] width 78 height 7
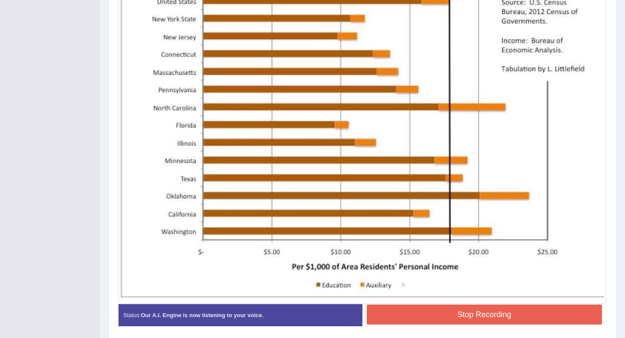
scroll to position [311, 0]
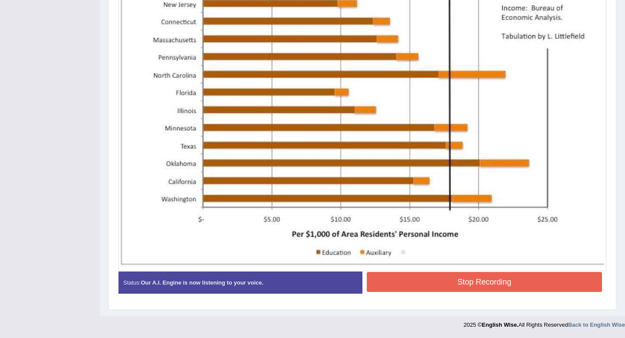
click at [432, 279] on button "Stop Recording" at bounding box center [484, 282] width 235 height 20
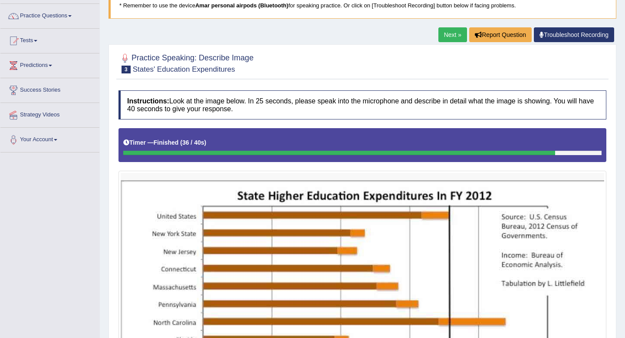
scroll to position [0, 0]
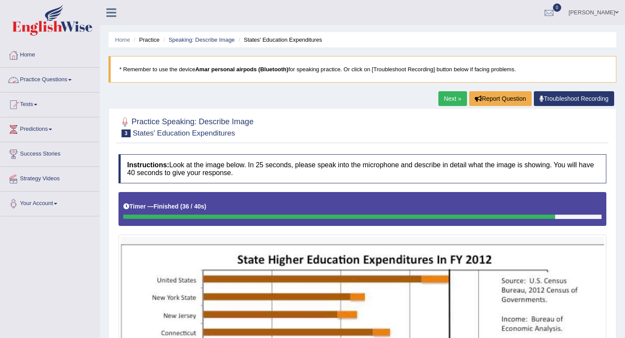
click at [28, 88] on link "Practice Questions" at bounding box center [49, 79] width 99 height 22
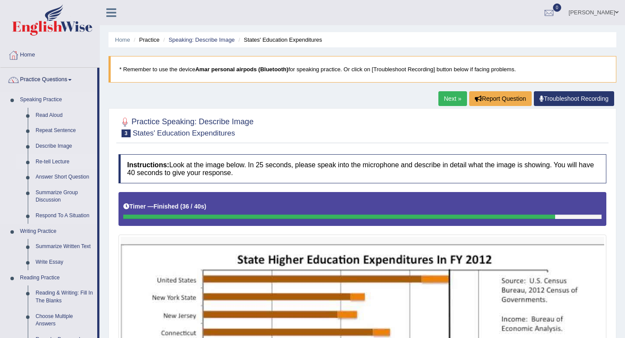
click at [55, 158] on link "Re-tell Lecture" at bounding box center [65, 162] width 66 height 16
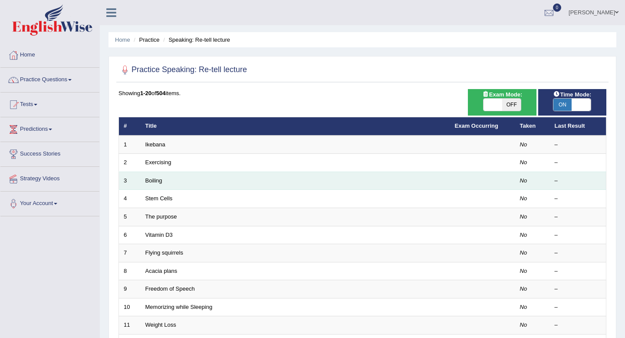
scroll to position [3, 0]
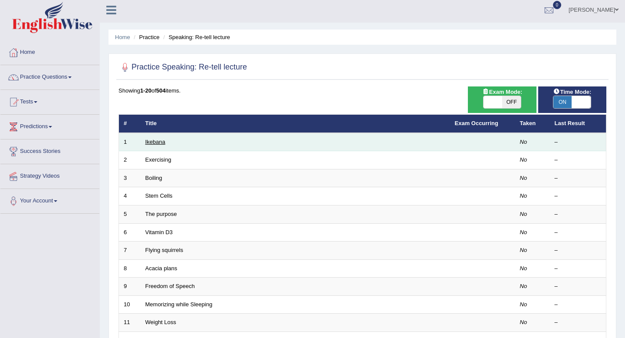
click at [156, 144] on link "Ikebana" at bounding box center [155, 141] width 20 height 7
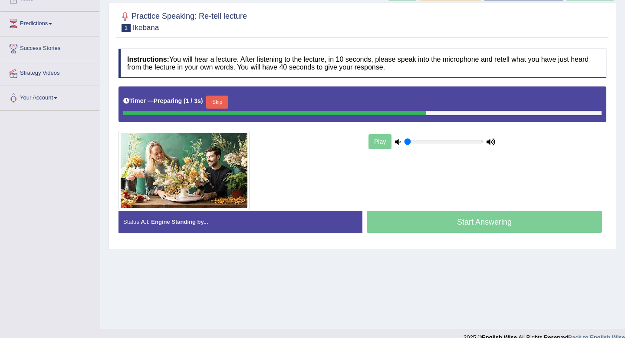
scroll to position [106, 0]
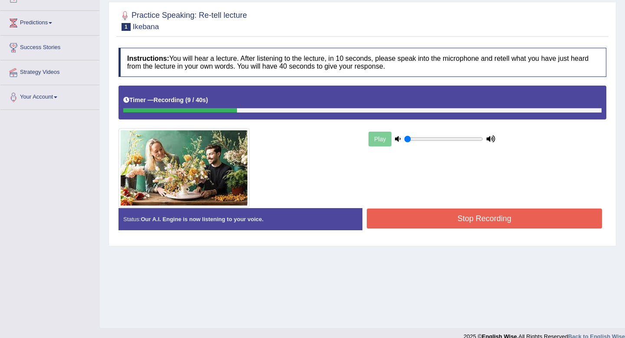
click at [156, 144] on img at bounding box center [184, 167] width 131 height 79
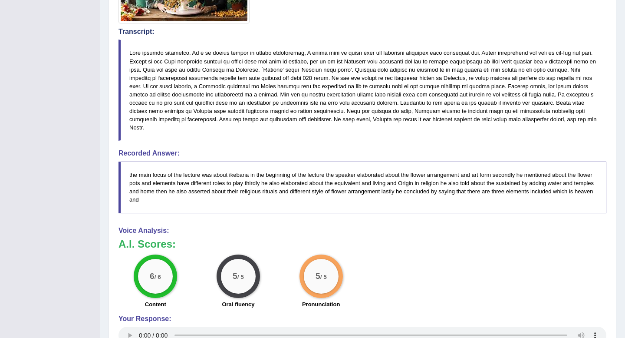
scroll to position [0, 0]
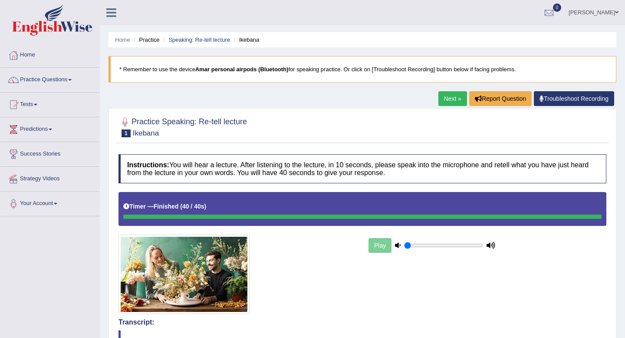
click at [39, 78] on link "Practice Questions" at bounding box center [49, 79] width 99 height 22
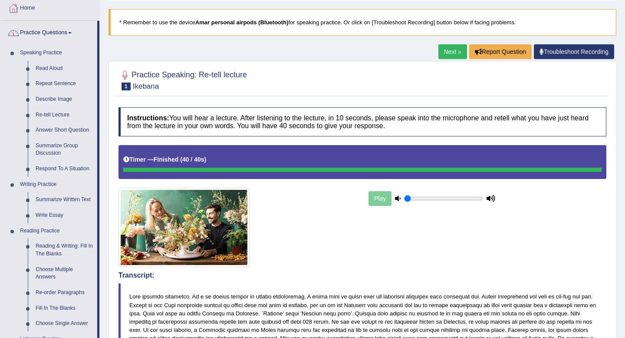
scroll to position [49, 0]
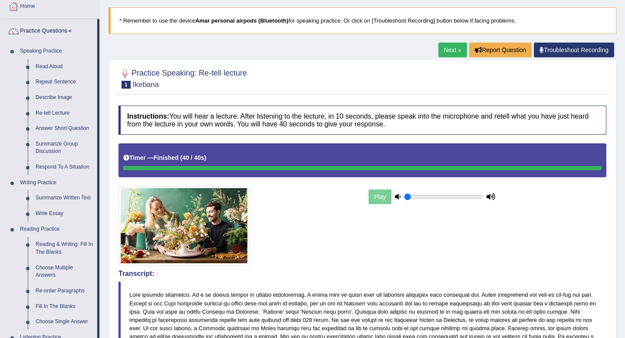
click at [52, 112] on link "Re-tell Lecture" at bounding box center [65, 113] width 66 height 16
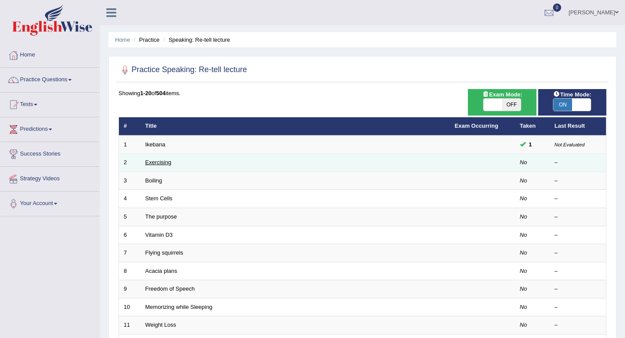
drag, startPoint x: 0, startPoint y: 0, endPoint x: 157, endPoint y: 161, distance: 225.3
click at [157, 161] on link "Exercising" at bounding box center [158, 162] width 26 height 7
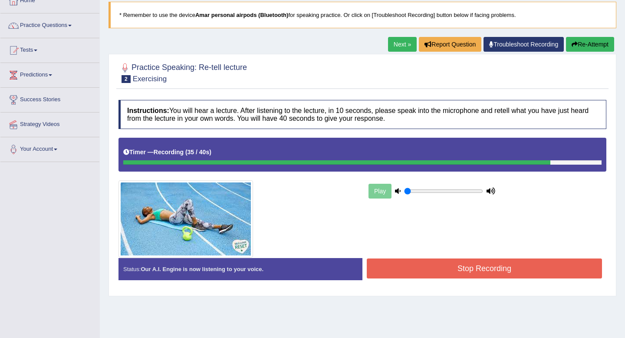
scroll to position [59, 0]
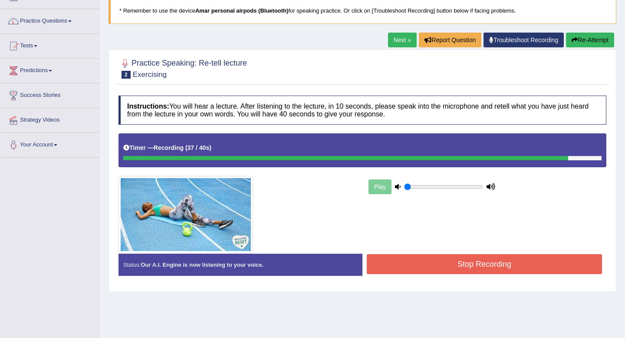
drag, startPoint x: 0, startPoint y: 0, endPoint x: 373, endPoint y: 261, distance: 455.4
click at [373, 261] on button "Stop Recording" at bounding box center [484, 264] width 235 height 20
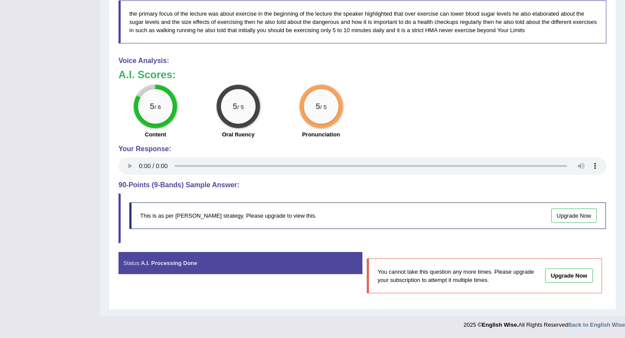
scroll to position [0, 0]
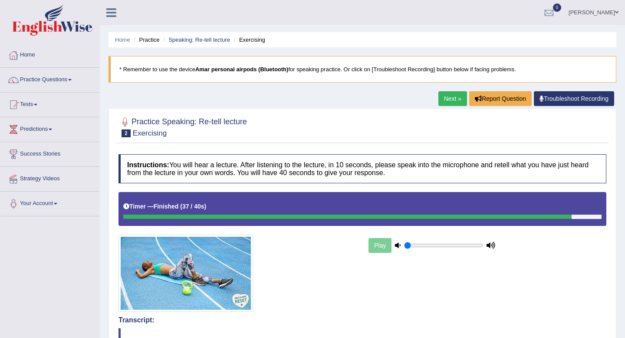
click at [50, 82] on link "Practice Questions" at bounding box center [49, 79] width 99 height 22
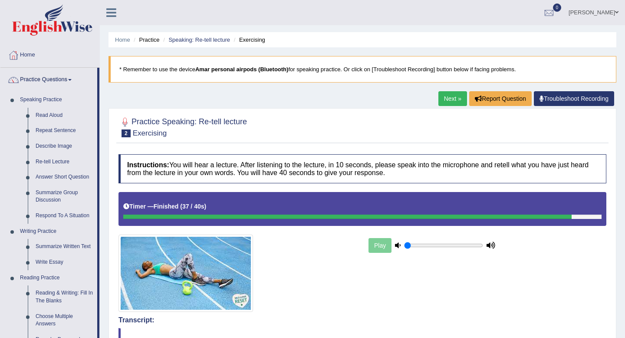
click at [51, 133] on link "Repeat Sentence" at bounding box center [65, 131] width 66 height 16
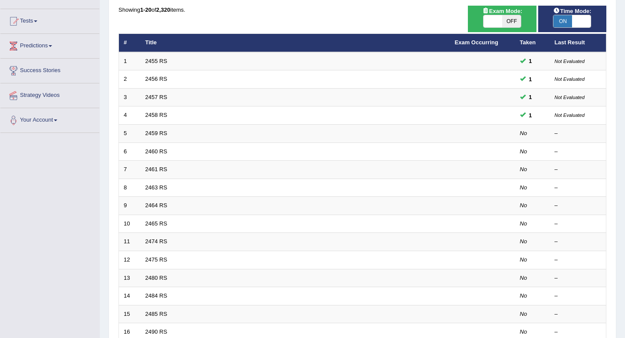
scroll to position [84, 0]
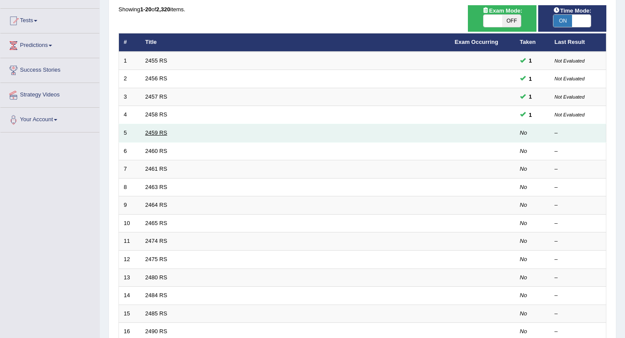
click at [162, 131] on link "2459 RS" at bounding box center [156, 132] width 22 height 7
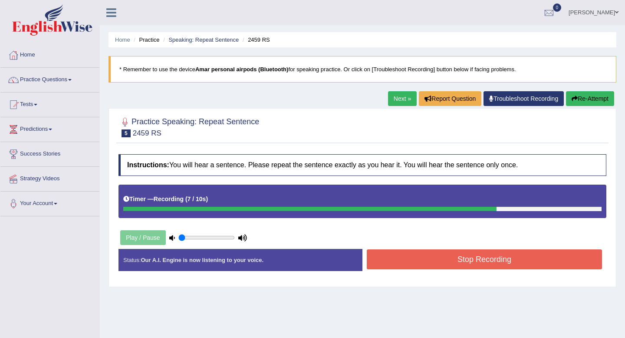
click at [385, 265] on button "Stop Recording" at bounding box center [484, 259] width 235 height 20
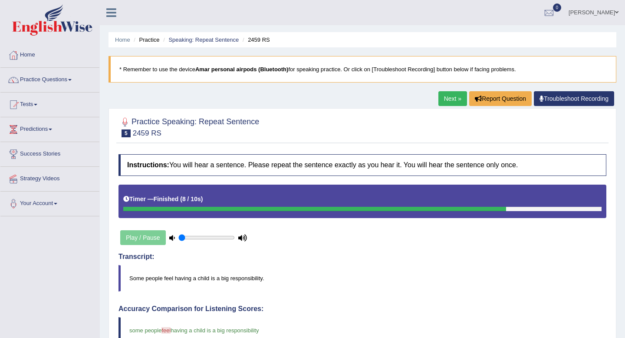
click at [450, 102] on link "Next »" at bounding box center [452, 98] width 29 height 15
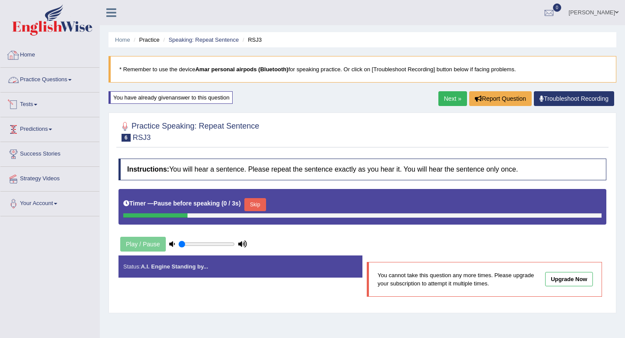
click at [39, 78] on link "Practice Questions" at bounding box center [49, 79] width 99 height 22
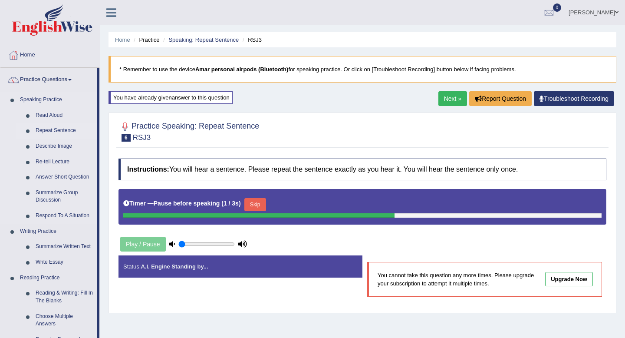
click at [47, 129] on link "Repeat Sentence" at bounding box center [65, 131] width 66 height 16
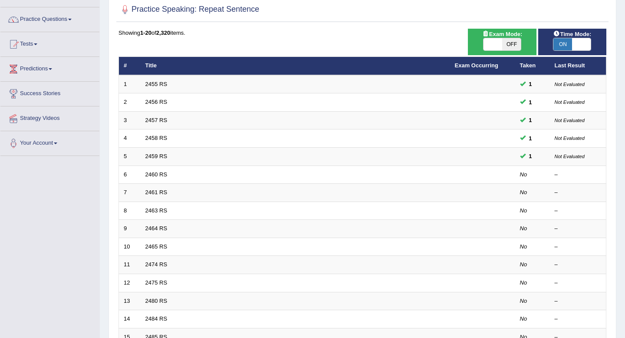
scroll to position [67, 0]
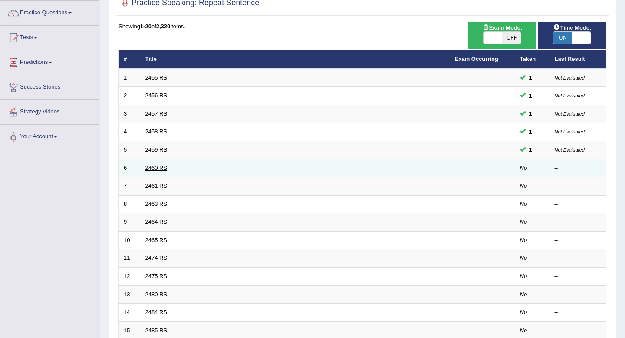
click at [166, 170] on link "2460 RS" at bounding box center [156, 168] width 22 height 7
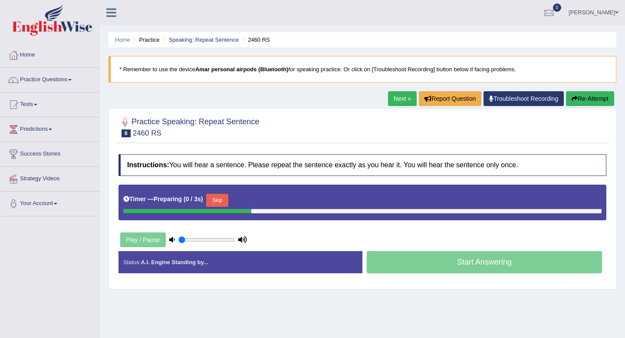
scroll to position [4, 0]
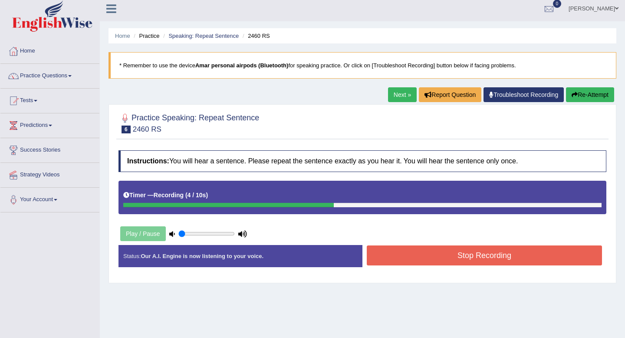
click at [394, 259] on button "Stop Recording" at bounding box center [484, 255] width 235 height 20
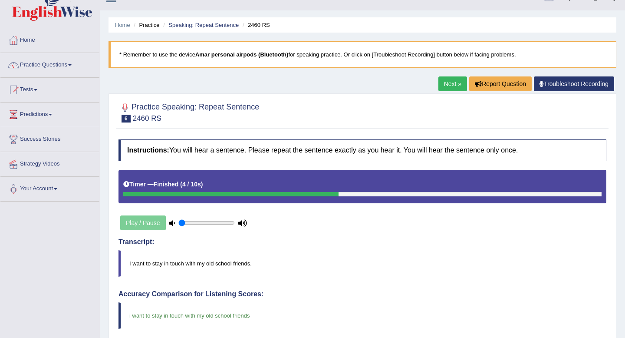
scroll to position [0, 0]
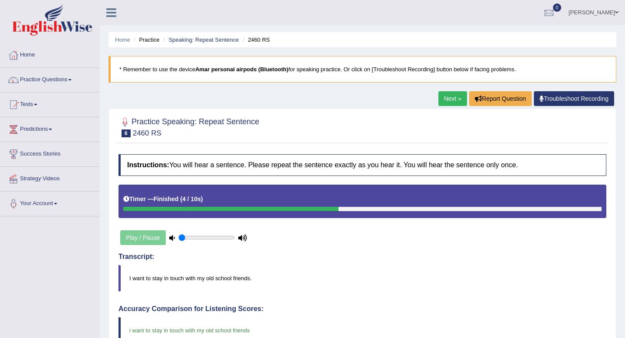
click at [446, 100] on link "Next »" at bounding box center [452, 98] width 29 height 15
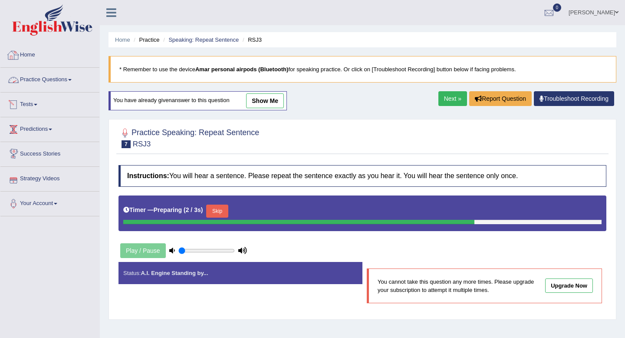
click at [54, 81] on link "Practice Questions" at bounding box center [49, 79] width 99 height 22
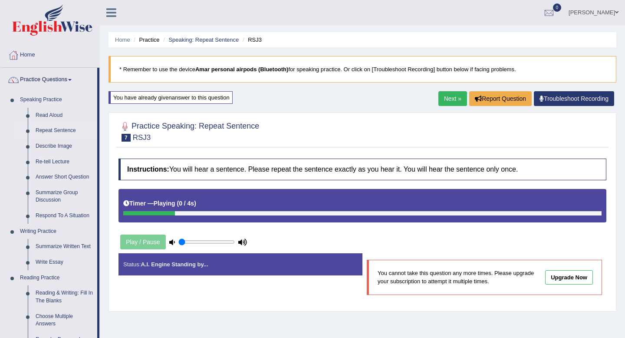
click at [50, 128] on link "Repeat Sentence" at bounding box center [65, 131] width 66 height 16
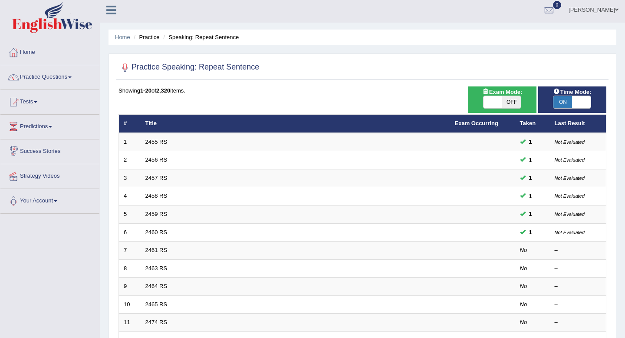
scroll to position [67, 0]
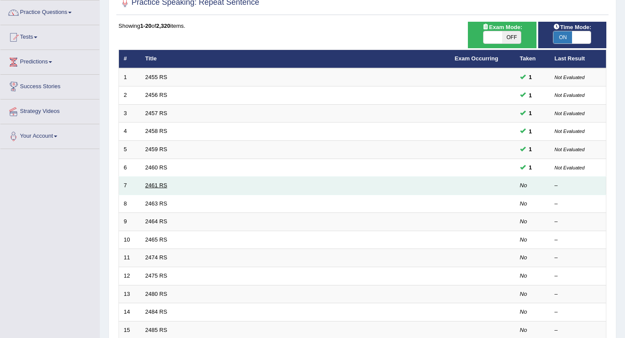
click at [152, 184] on link "2461 RS" at bounding box center [156, 185] width 22 height 7
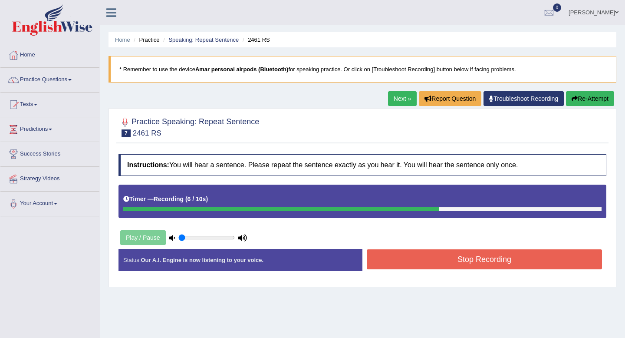
click at [381, 247] on div "Instructions: You will hear a sentence. Please repeat the sentence exactly as y…" at bounding box center [362, 216] width 492 height 132
click at [380, 257] on button "Stop Recording" at bounding box center [484, 259] width 235 height 20
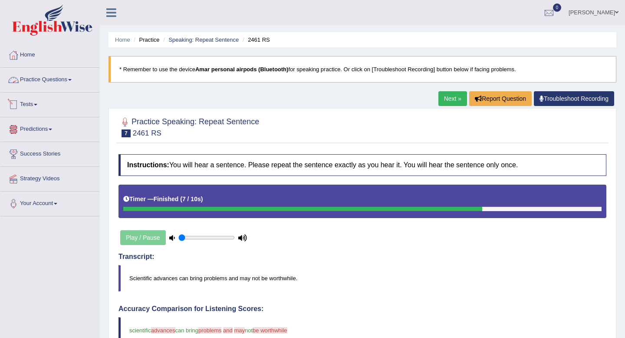
click at [34, 79] on link "Practice Questions" at bounding box center [49, 79] width 99 height 22
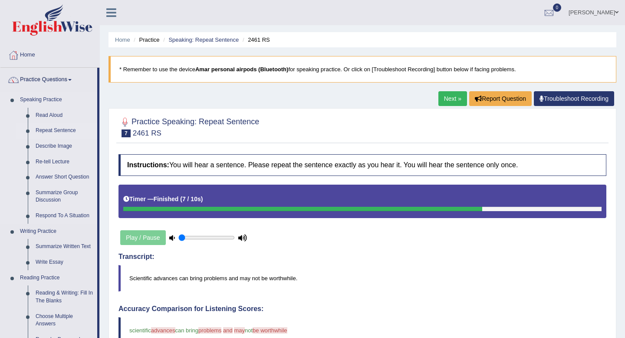
click at [51, 128] on link "Repeat Sentence" at bounding box center [65, 131] width 66 height 16
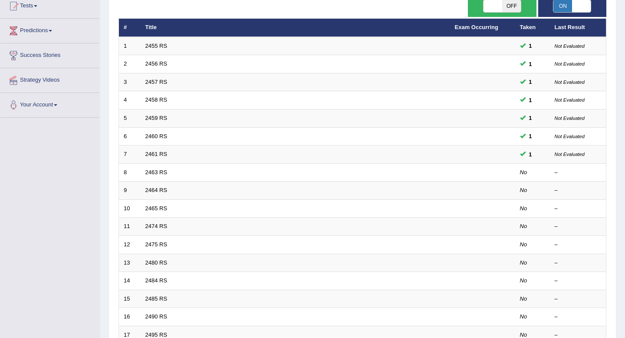
scroll to position [101, 0]
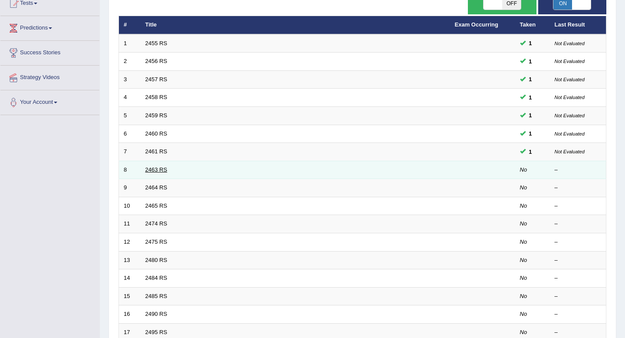
click at [147, 173] on link "2463 RS" at bounding box center [156, 169] width 22 height 7
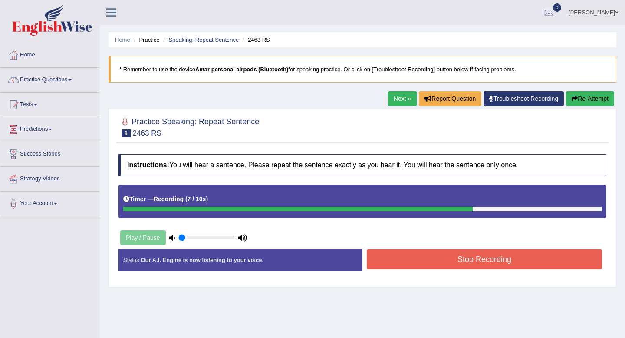
click at [375, 256] on button "Stop Recording" at bounding box center [484, 259] width 235 height 20
